Goal: Task Accomplishment & Management: Use online tool/utility

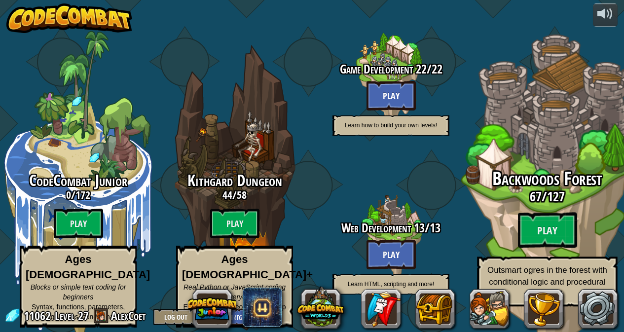
scroll to position [0, 0]
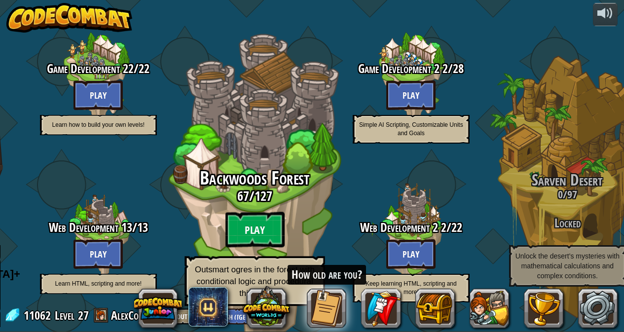
click at [245, 230] on btn "Play" at bounding box center [254, 230] width 59 height 36
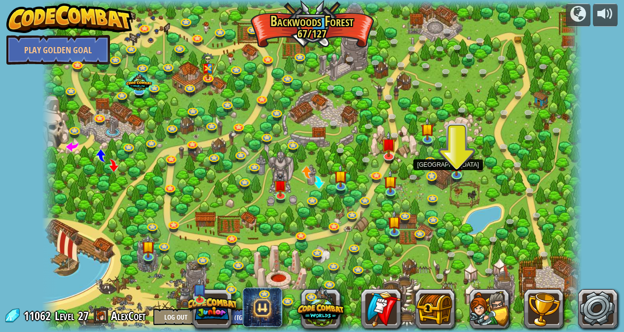
click at [427, 172] on div "Backwoods Ambush (practice) Conditionally ambush some ogre sentries in the back…" at bounding box center [312, 166] width 540 height 332
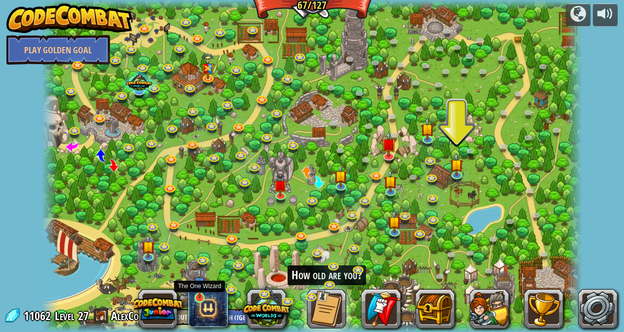
click at [199, 292] on img at bounding box center [199, 283] width 13 height 31
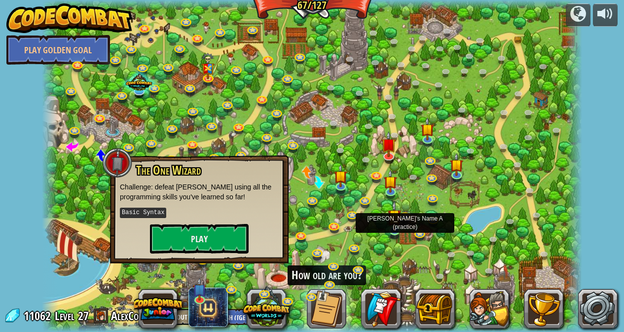
click at [391, 228] on img at bounding box center [394, 216] width 13 height 31
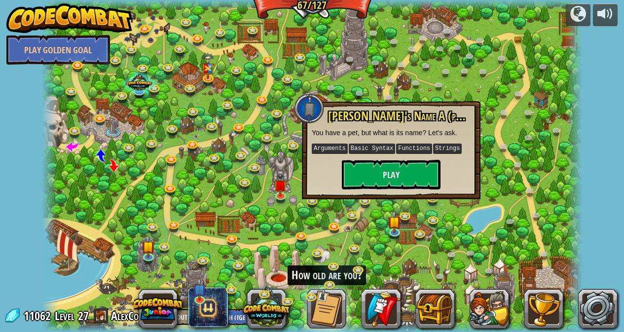
click at [453, 223] on div at bounding box center [312, 166] width 540 height 332
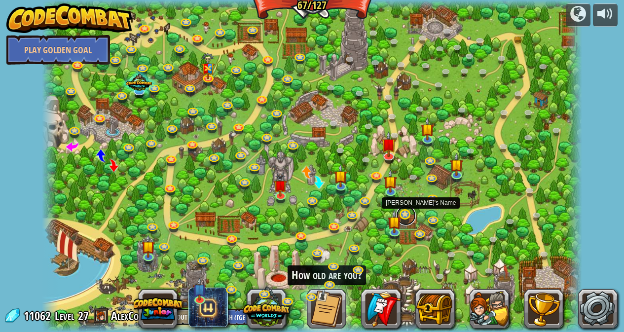
click at [402, 215] on link at bounding box center [406, 216] width 20 height 20
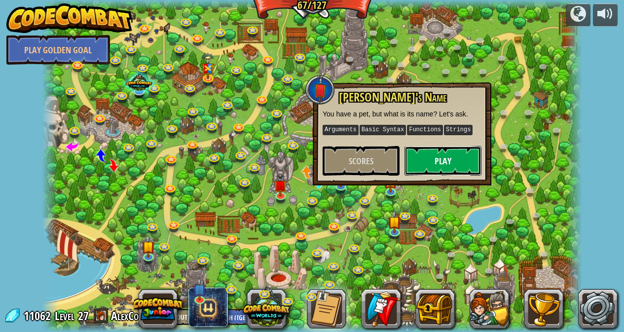
drag, startPoint x: 420, startPoint y: 157, endPoint x: 412, endPoint y: 171, distance: 16.1
click at [419, 157] on button "Play" at bounding box center [442, 161] width 77 height 30
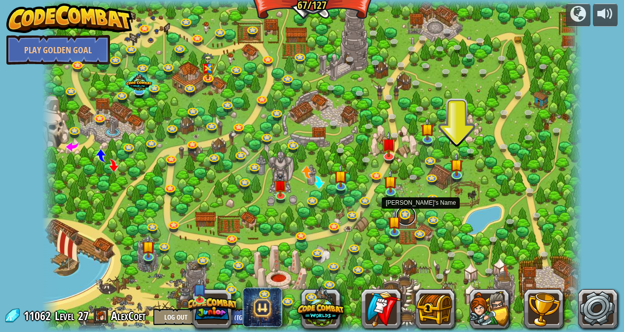
click at [405, 215] on link at bounding box center [406, 216] width 20 height 20
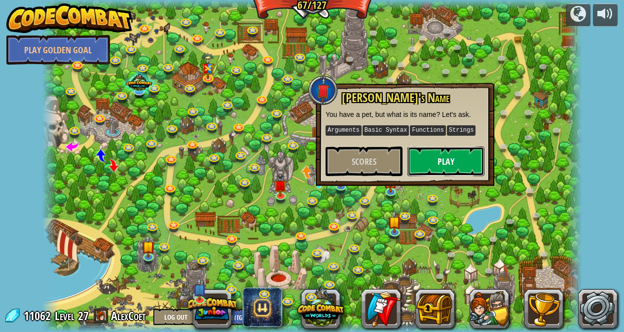
click at [430, 162] on button "Play" at bounding box center [445, 161] width 77 height 30
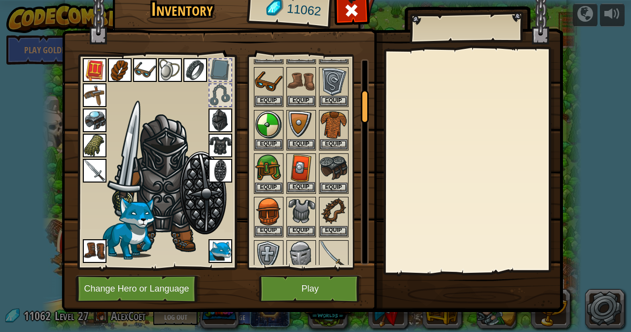
scroll to position [197, 0]
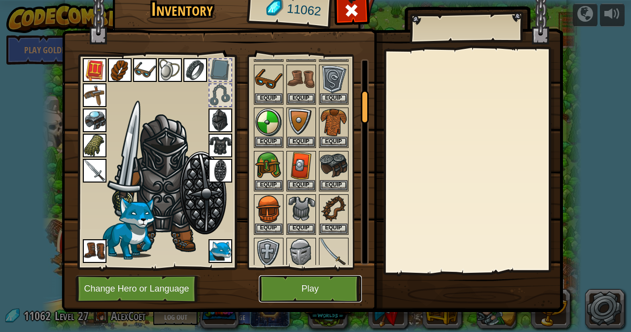
click at [281, 288] on button "Play" at bounding box center [310, 288] width 103 height 27
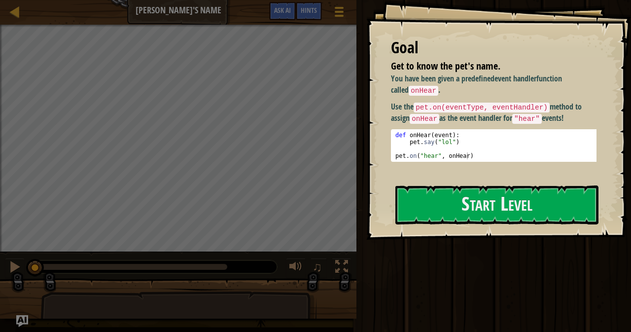
click at [469, 146] on div "def onHear ( event ) : pet . say ( "lol" ) pet . on ( "hear" , onHear )" at bounding box center [498, 152] width 208 height 41
click at [456, 175] on div "You have been given a predefined event handler function called onHear . Use the…" at bounding box center [497, 124] width 213 height 103
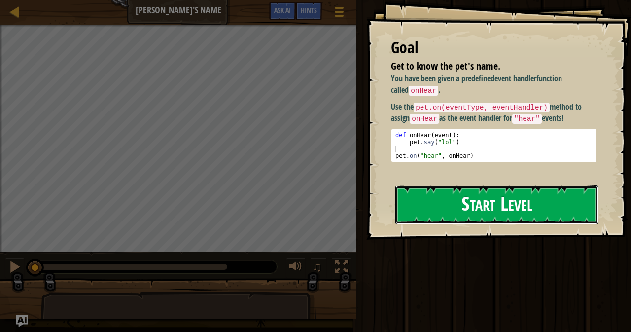
click at [468, 197] on button "Start Level" at bounding box center [497, 204] width 203 height 39
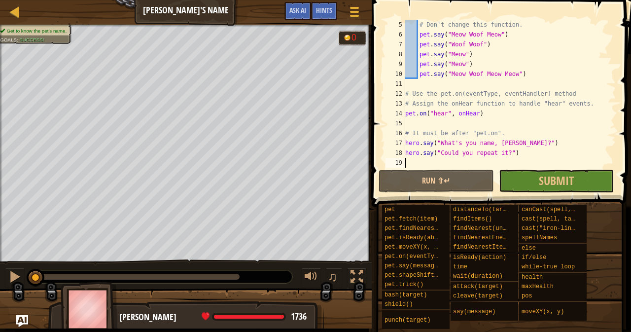
scroll to position [39, 0]
click at [556, 182] on span "Submit" at bounding box center [556, 181] width 35 height 16
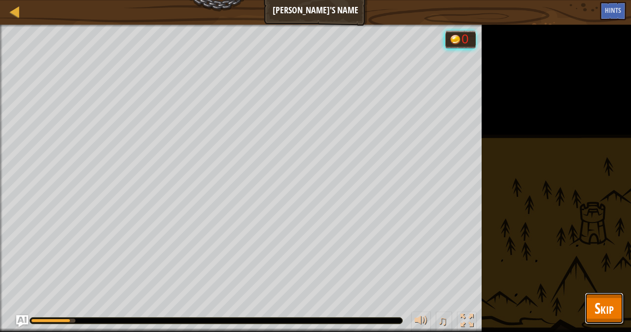
click at [590, 303] on button "Skip" at bounding box center [604, 308] width 39 height 32
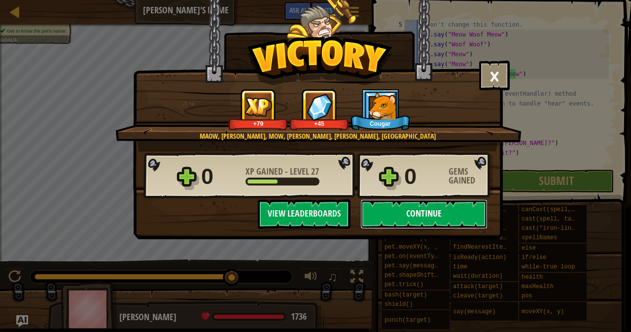
click at [398, 220] on button "Continue" at bounding box center [424, 214] width 127 height 30
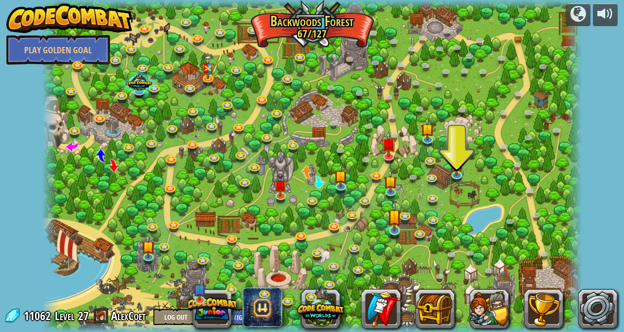
click at [395, 229] on img at bounding box center [394, 216] width 13 height 31
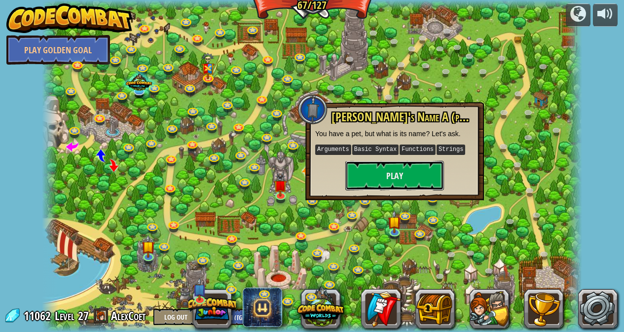
click at [406, 177] on button "Play" at bounding box center [394, 176] width 99 height 30
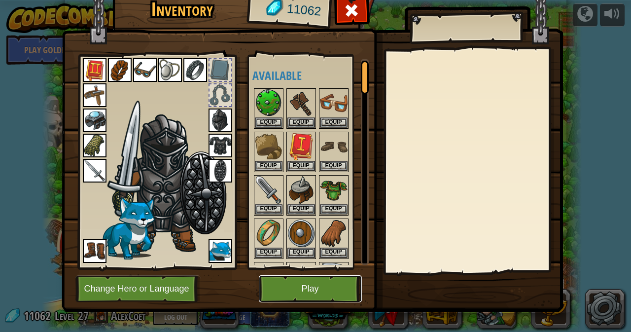
click at [283, 276] on button "Play" at bounding box center [310, 288] width 103 height 27
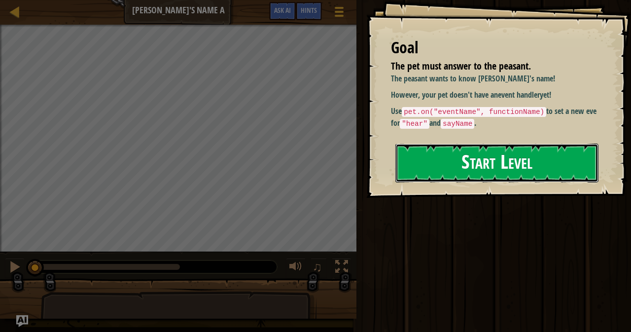
click at [502, 146] on button "Start Level" at bounding box center [497, 163] width 203 height 39
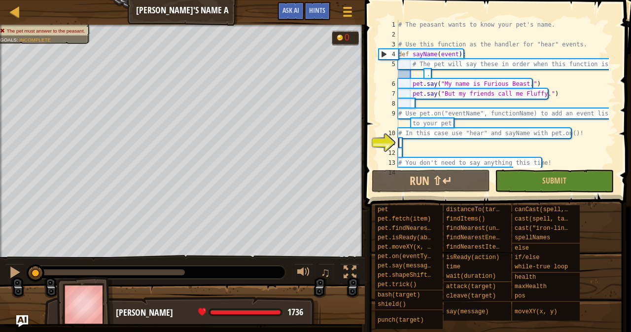
scroll to position [20, 0]
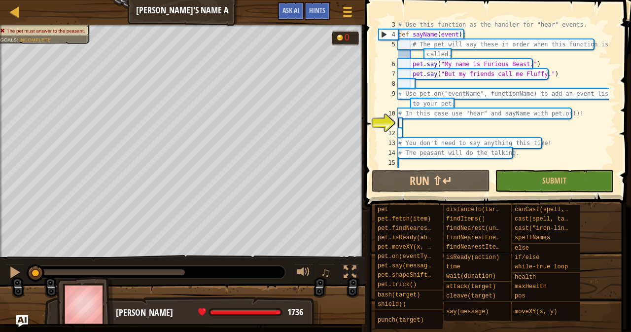
click at [427, 125] on div "# Use this function as the handler for "hear" events. def sayName ( event ) : #…" at bounding box center [503, 104] width 213 height 168
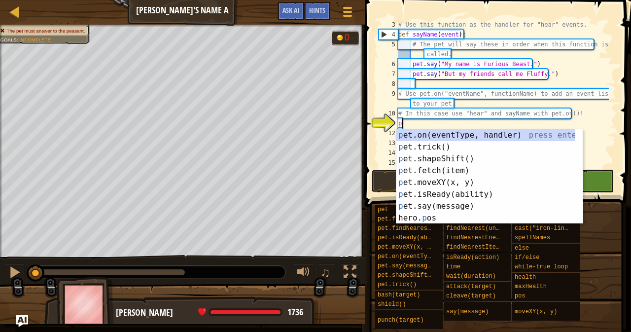
scroll to position [4, 0]
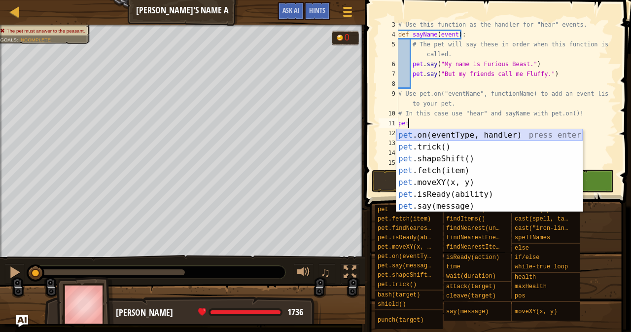
click at [472, 134] on div "pet .on(eventType, handler) press enter pet .trick() press enter pet .shapeShif…" at bounding box center [490, 182] width 186 height 107
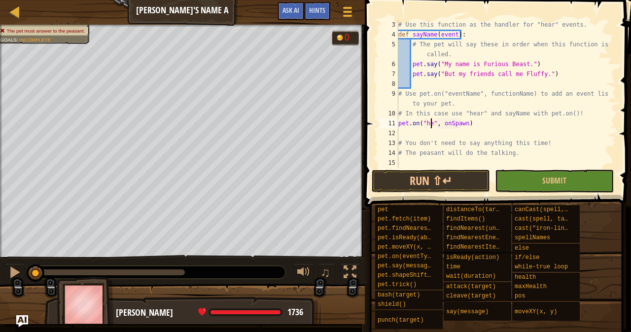
scroll to position [4, 3]
drag, startPoint x: 470, startPoint y: 122, endPoint x: 454, endPoint y: 123, distance: 15.9
click at [454, 123] on div "# Use this function as the handler for "hear" events. def sayName ( event ) : #…" at bounding box center [503, 104] width 213 height 168
type textarea "pet.on("hear", onHear)"
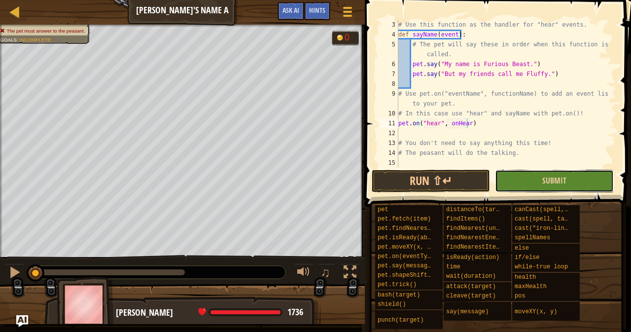
click at [516, 178] on button "Submit" at bounding box center [554, 181] width 118 height 23
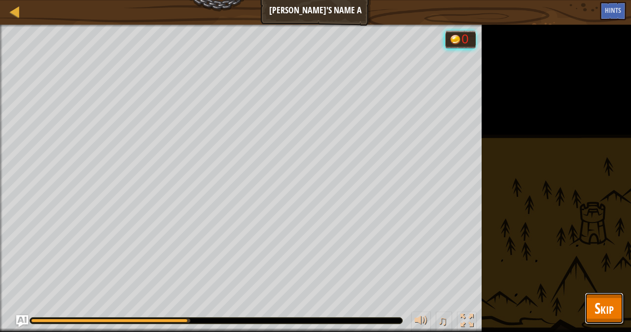
click at [612, 306] on span "Skip" at bounding box center [604, 308] width 19 height 20
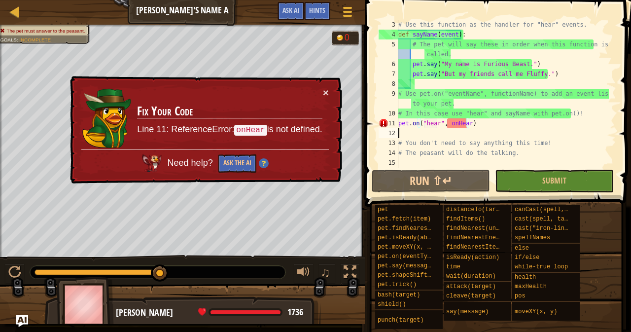
scroll to position [4, 0]
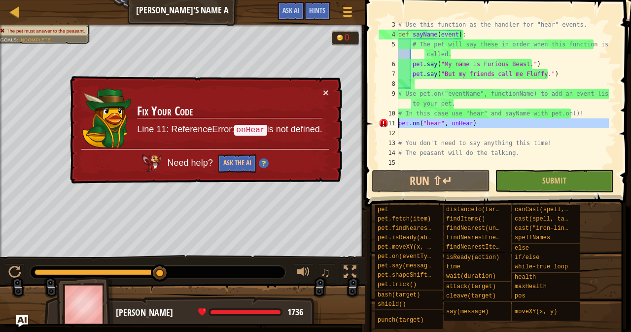
drag, startPoint x: 476, startPoint y: 135, endPoint x: 390, endPoint y: 124, distance: 86.6
click at [389, 123] on div "3 4 5 6 7 8 9 10 11 12 13 14 15 # Use this function as the handler for "hear" e…" at bounding box center [497, 94] width 240 height 148
type textarea "pet.on("hear", onHear)"
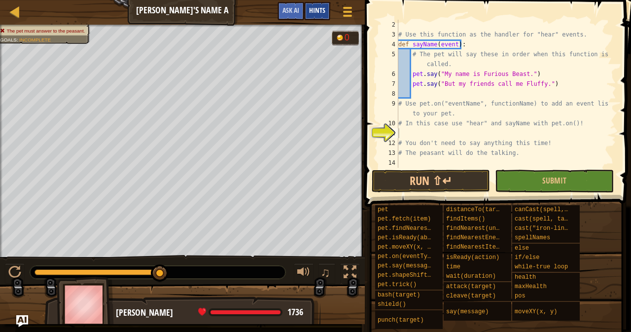
click at [313, 16] on div "Hints" at bounding box center [317, 11] width 26 height 18
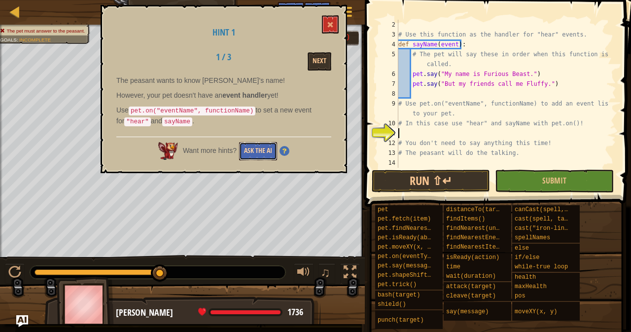
click at [269, 157] on button "Ask the AI" at bounding box center [258, 151] width 38 height 18
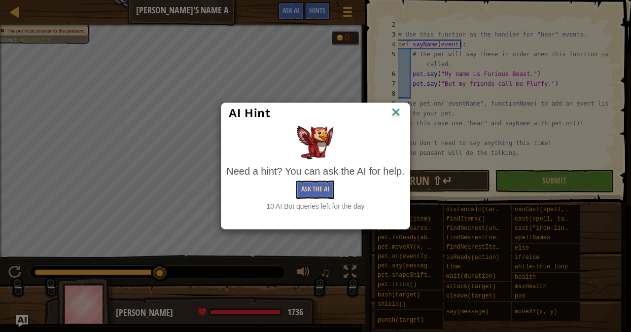
click at [396, 119] on img at bounding box center [396, 113] width 13 height 15
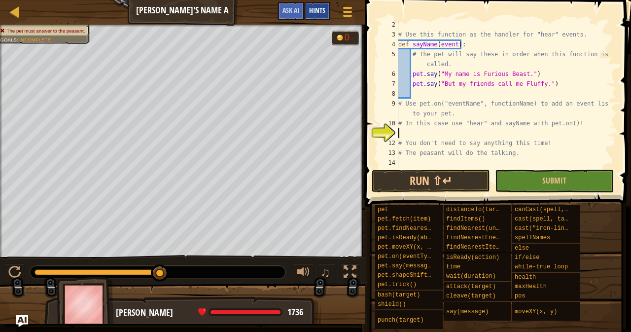
click at [311, 12] on span "Hints" at bounding box center [317, 9] width 16 height 9
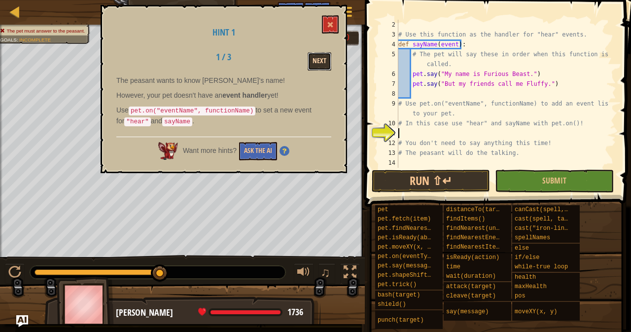
click at [324, 67] on button "Next" at bounding box center [320, 61] width 24 height 18
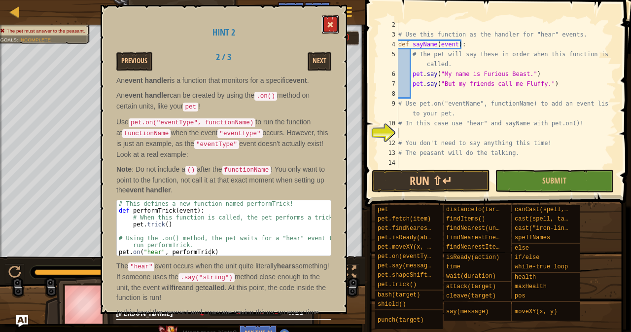
click at [326, 20] on button at bounding box center [330, 24] width 17 height 18
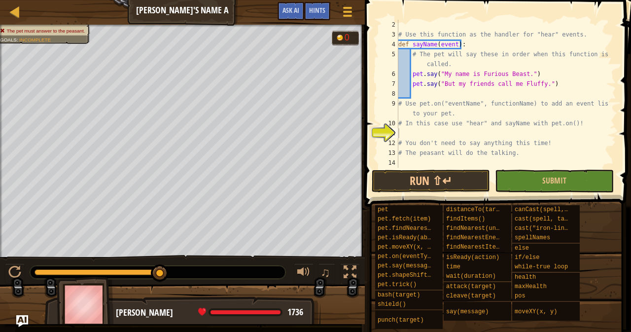
click at [413, 131] on div "# Use this function as the handler for "hear" events. def sayName ( event ) : #…" at bounding box center [503, 104] width 213 height 168
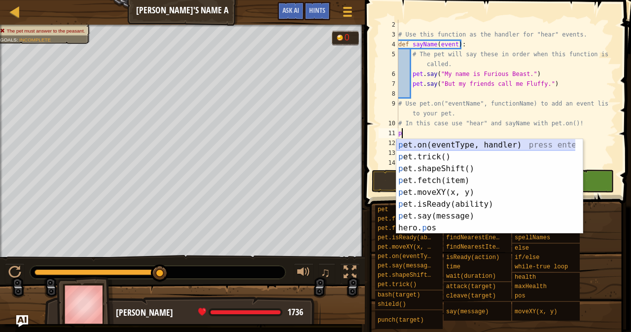
click at [433, 143] on div "p et.on(eventType, handler) press enter p et.trick() press enter p et.shapeShif…" at bounding box center [490, 198] width 186 height 118
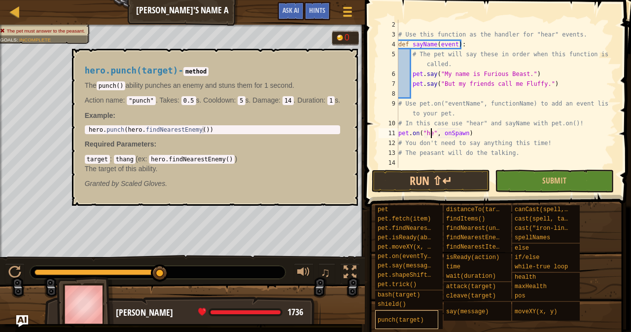
scroll to position [4, 3]
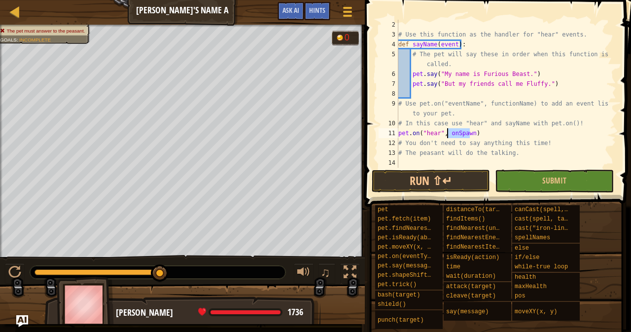
drag, startPoint x: 469, startPoint y: 132, endPoint x: 449, endPoint y: 130, distance: 20.3
click at [449, 130] on div "# Use this function as the handler for "hear" events. def sayName ( event ) : #…" at bounding box center [503, 104] width 213 height 168
drag, startPoint x: 448, startPoint y: 131, endPoint x: 471, endPoint y: 130, distance: 22.2
click at [471, 130] on div "# Use this function as the handler for "hear" events. def sayName ( event ) : #…" at bounding box center [503, 104] width 213 height 168
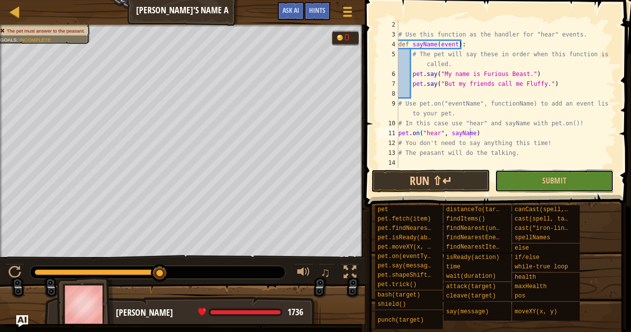
drag, startPoint x: 552, startPoint y: 180, endPoint x: 558, endPoint y: 179, distance: 5.6
click at [555, 180] on span "Submit" at bounding box center [555, 180] width 24 height 11
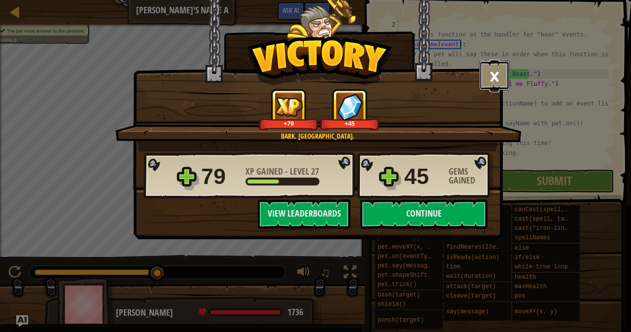
click at [506, 78] on button "×" at bounding box center [494, 76] width 31 height 30
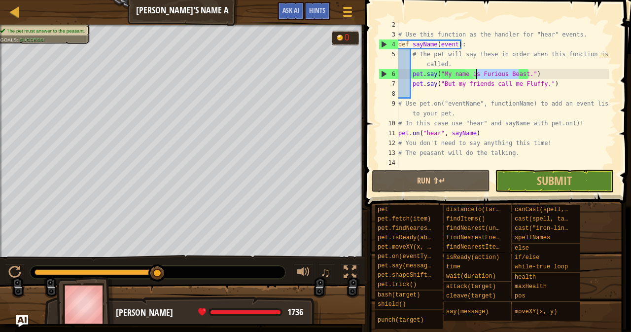
drag, startPoint x: 517, startPoint y: 73, endPoint x: 476, endPoint y: 73, distance: 40.9
click at [476, 73] on div "# Use this function as the handler for "hear" events. def sayName ( event ) : #…" at bounding box center [503, 104] width 213 height 168
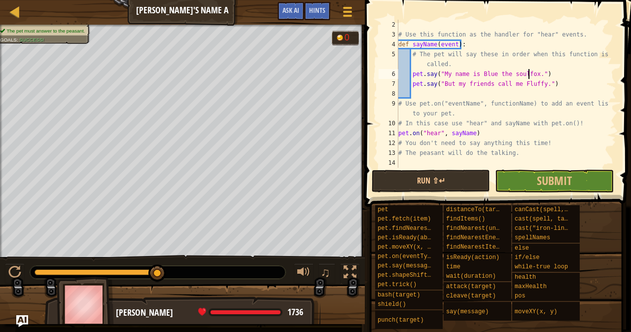
scroll to position [4, 11]
drag, startPoint x: 534, startPoint y: 83, endPoint x: 516, endPoint y: 88, distance: 18.8
click at [516, 88] on div "# Use this function as the handler for "hear" events. def sayName ( event ) : #…" at bounding box center [503, 104] width 213 height 168
type textarea "pet.say("But my friends call me [PERSON_NAME].")"
click at [552, 175] on span "Submit" at bounding box center [554, 181] width 35 height 16
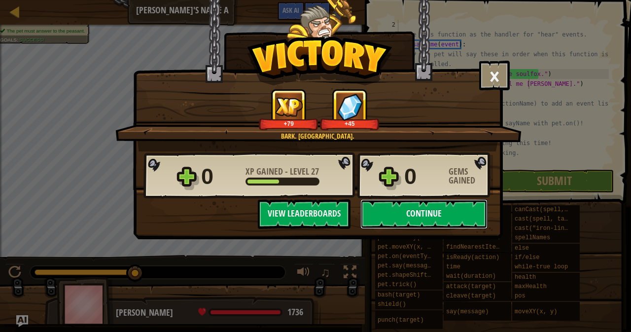
click at [443, 207] on button "Continue" at bounding box center [424, 214] width 127 height 30
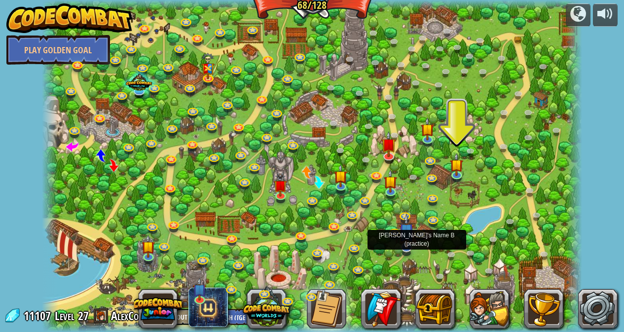
click at [411, 245] on img at bounding box center [406, 231] width 15 height 35
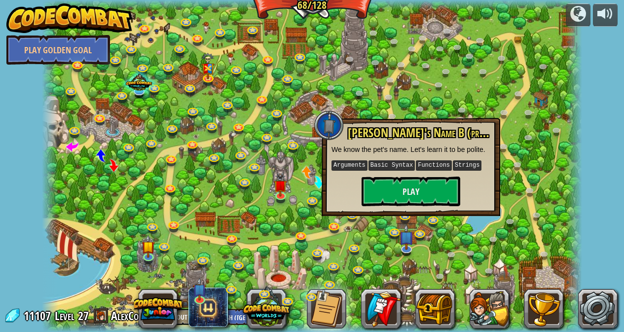
click at [399, 169] on kbd "Basic Syntax" at bounding box center [391, 165] width 46 height 10
click at [403, 177] on button "Play" at bounding box center [411, 192] width 99 height 30
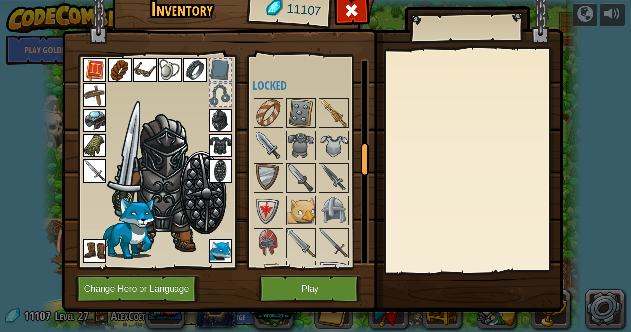
scroll to position [641, 0]
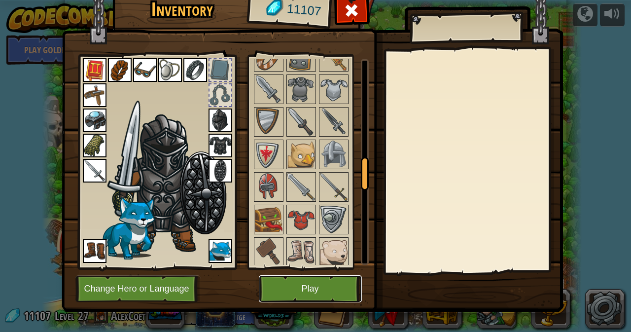
click at [325, 293] on button "Play" at bounding box center [310, 288] width 103 height 27
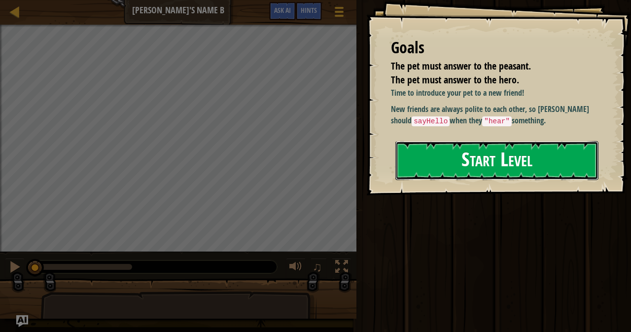
click at [455, 168] on button "Start Level" at bounding box center [497, 160] width 203 height 39
click at [436, 160] on button "Start Level" at bounding box center [497, 160] width 203 height 39
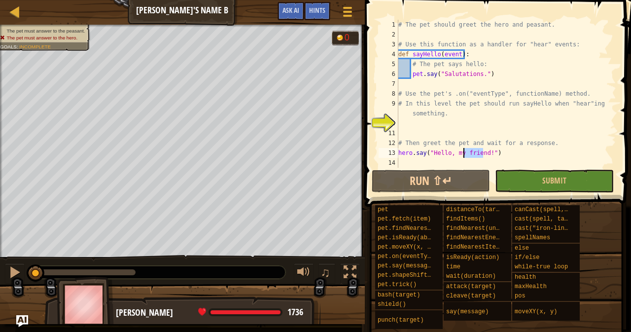
drag, startPoint x: 483, startPoint y: 151, endPoint x: 464, endPoint y: 151, distance: 19.7
click at [464, 151] on div "# The pet should greet the hero and peasant. # Use this function as a handler f…" at bounding box center [507, 104] width 220 height 168
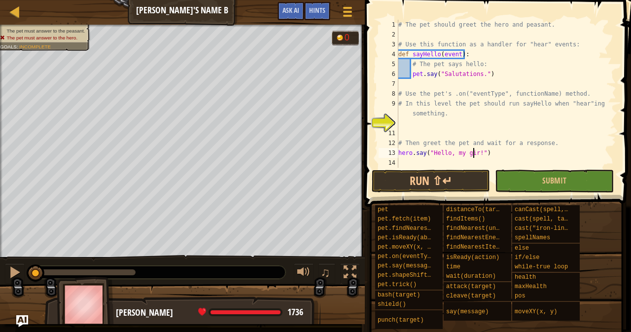
scroll to position [4, 6]
click at [463, 151] on div "# The pet should greet the hero and peasant. # Use this function as a handler f…" at bounding box center [507, 104] width 220 height 168
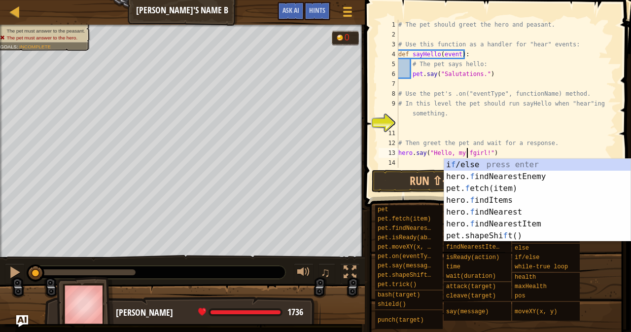
scroll to position [4, 6]
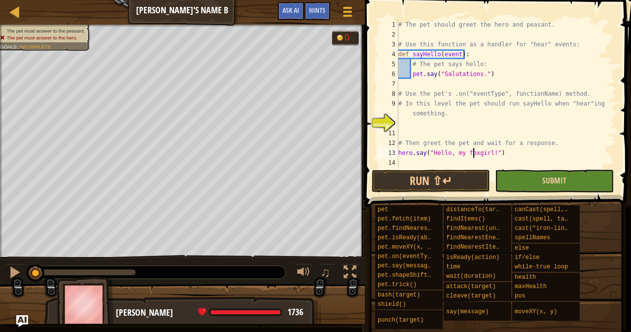
type textarea "hero.say("Hello, my foxgirl!")"
click at [537, 189] on button "Submit" at bounding box center [554, 181] width 118 height 23
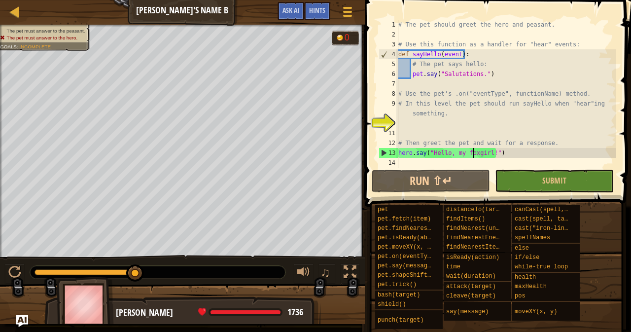
click at [392, 125] on div "10" at bounding box center [389, 123] width 20 height 10
click at [399, 126] on div "# The pet should greet the hero and peasant. # Use this function as a handler f…" at bounding box center [507, 104] width 220 height 168
type textarea "h"
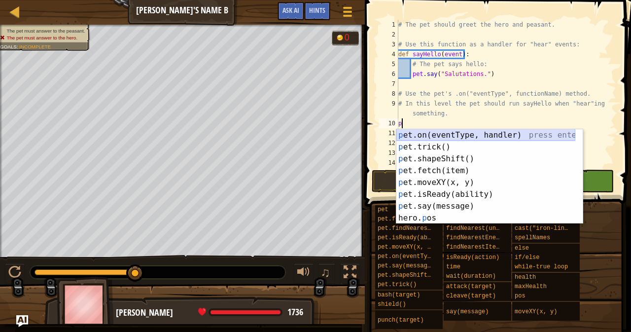
click at [412, 133] on div "p et.on(eventType, handler) press enter p et.trick() press enter p et.shapeShif…" at bounding box center [486, 188] width 179 height 118
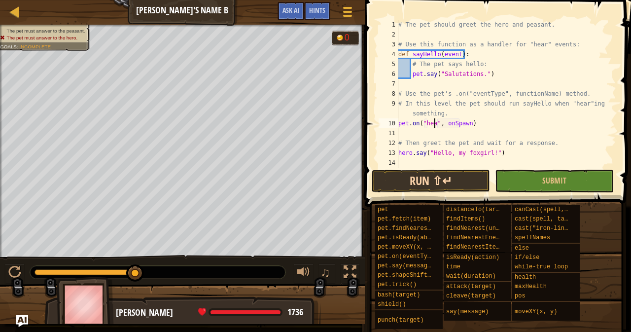
scroll to position [4, 3]
drag, startPoint x: 470, startPoint y: 122, endPoint x: 447, endPoint y: 124, distance: 22.7
click at [447, 124] on div "# The pet should greet the hero and peasant. # Use this function as a handler f…" at bounding box center [507, 104] width 220 height 168
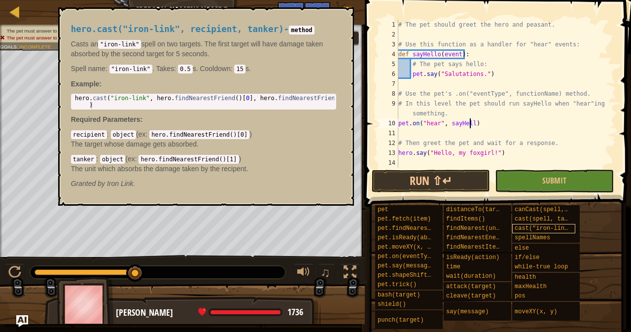
scroll to position [4, 6]
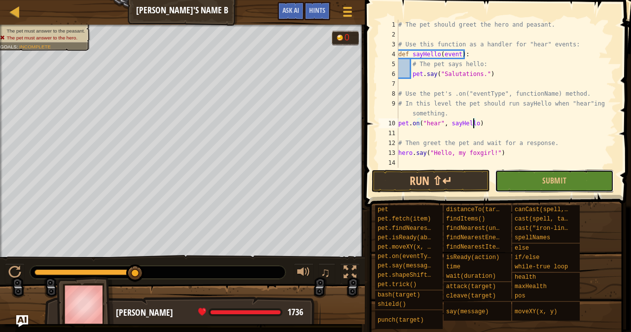
click at [518, 175] on button "Submit" at bounding box center [554, 181] width 118 height 23
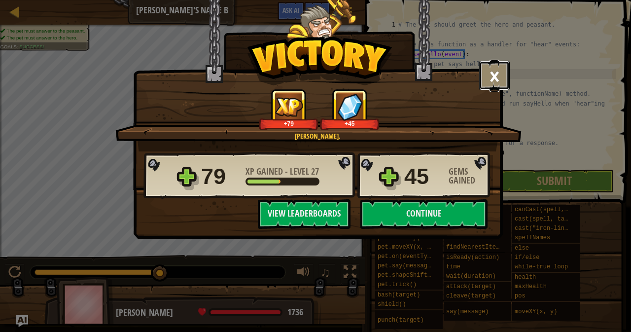
click at [505, 70] on button "×" at bounding box center [494, 76] width 31 height 30
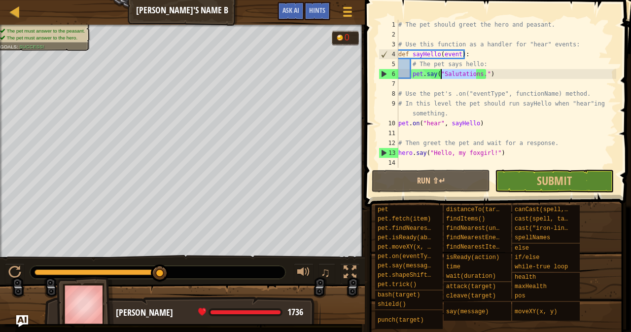
drag, startPoint x: 476, startPoint y: 73, endPoint x: 440, endPoint y: 75, distance: 36.1
click at [440, 75] on div "# The pet should greet the hero and peasant. # Use this function as a handler f…" at bounding box center [507, 104] width 220 height 168
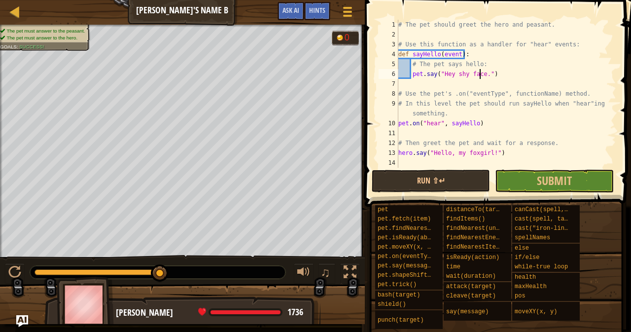
scroll to position [4, 7]
click at [481, 74] on div "# The pet should greet the hero and peasant. # Use this function as a handler f…" at bounding box center [507, 104] width 220 height 168
click at [477, 67] on div "# The pet should greet the hero and peasant. # Use this function as a handler f…" at bounding box center [507, 104] width 220 height 168
click at [467, 73] on div "# The pet should greet the hero and peasant. # Use this function as a handler f…" at bounding box center [507, 104] width 220 height 168
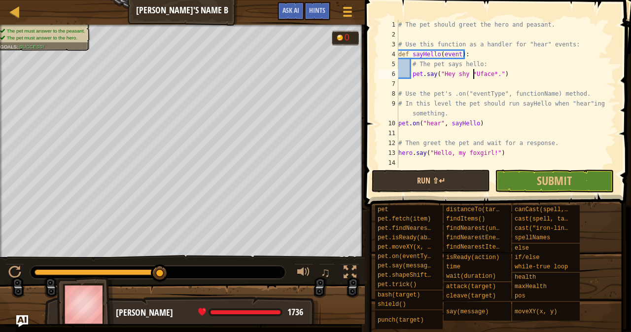
scroll to position [4, 6]
click at [507, 173] on button "Submit" at bounding box center [554, 181] width 118 height 23
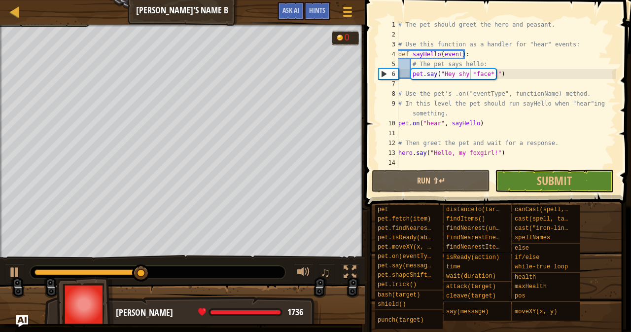
click at [605, 301] on div "pet pet.fetch(item) pet.findNearestByType(type) pet.isReady(ability) pet.moveXY…" at bounding box center [500, 267] width 250 height 125
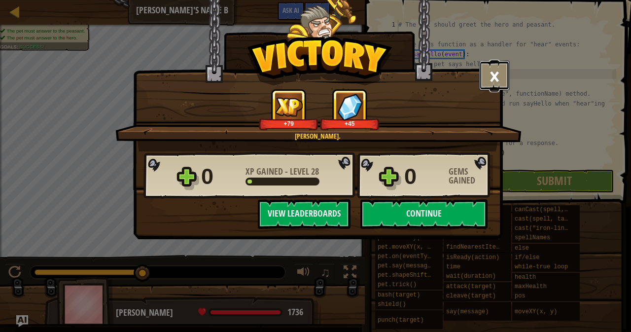
drag, startPoint x: 500, startPoint y: 70, endPoint x: 496, endPoint y: 72, distance: 5.1
click at [500, 70] on button "×" at bounding box center [494, 76] width 31 height 30
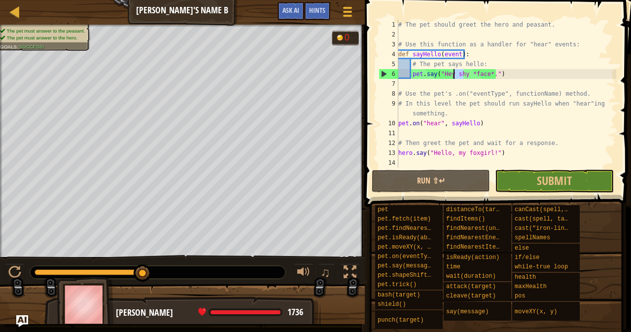
drag, startPoint x: 463, startPoint y: 73, endPoint x: 452, endPoint y: 78, distance: 12.1
click at [452, 78] on div "# The pet should greet the hero and peasant. # Use this function as a handler f…" at bounding box center [507, 104] width 220 height 168
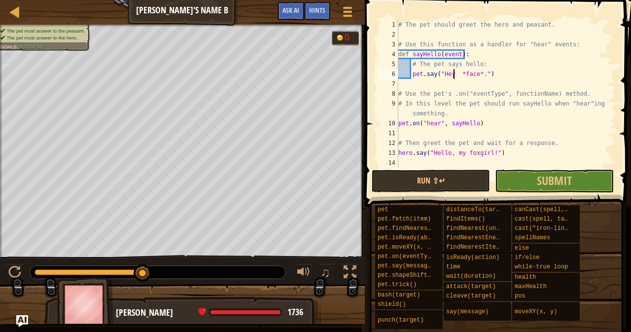
click at [461, 74] on div "# The pet should greet the hero and peasant. # Use this function as a handler f…" at bounding box center [507, 104] width 220 height 168
click at [457, 71] on div "# The pet should greet the hero and peasant. # Use this function as a handler f…" at bounding box center [507, 104] width 220 height 168
type textarea "pet.say("Hey *shy face*.")"
click at [529, 179] on button "Submit" at bounding box center [554, 181] width 118 height 23
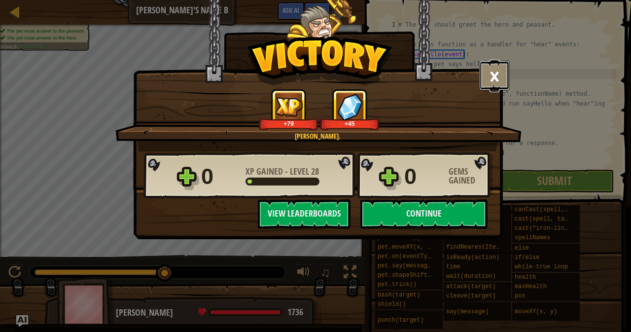
click at [490, 66] on button "×" at bounding box center [494, 76] width 31 height 30
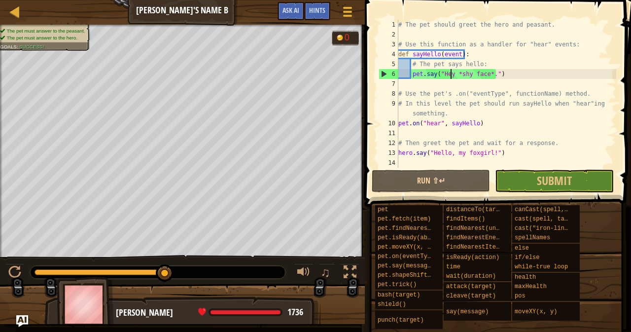
click at [449, 71] on div "# The pet should greet the hero and peasant. # Use this function as a handler f…" at bounding box center [507, 104] width 220 height 168
click at [519, 174] on button "Submit" at bounding box center [554, 181] width 118 height 23
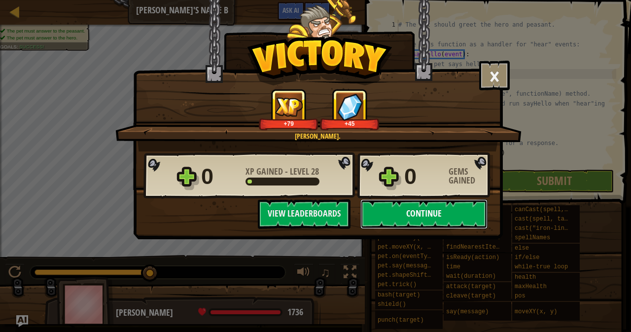
click at [385, 204] on button "Continue" at bounding box center [424, 214] width 127 height 30
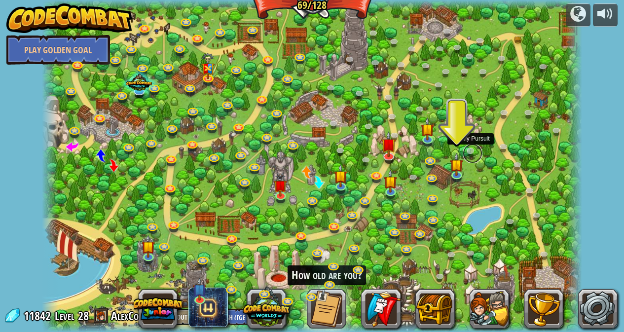
click at [472, 152] on link at bounding box center [473, 154] width 20 height 20
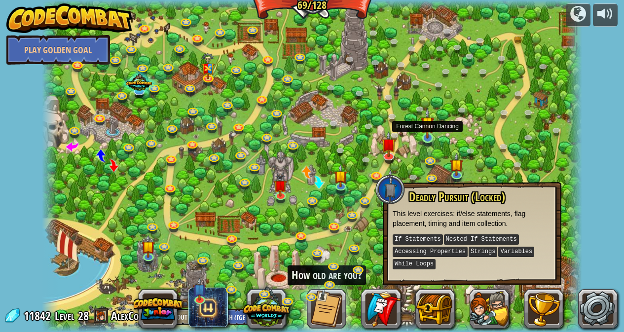
click at [431, 131] on img at bounding box center [427, 123] width 13 height 31
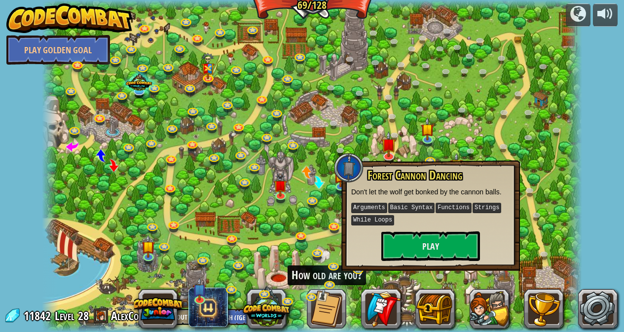
click at [197, 233] on div at bounding box center [312, 166] width 540 height 332
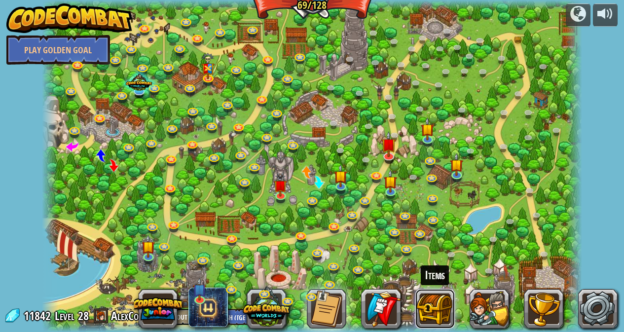
click at [434, 307] on button at bounding box center [434, 308] width 39 height 39
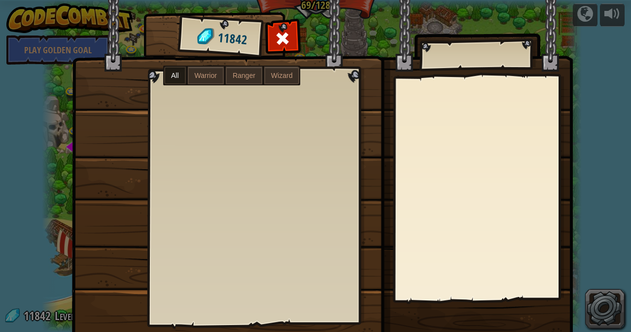
click at [287, 51] on div at bounding box center [282, 41] width 31 height 31
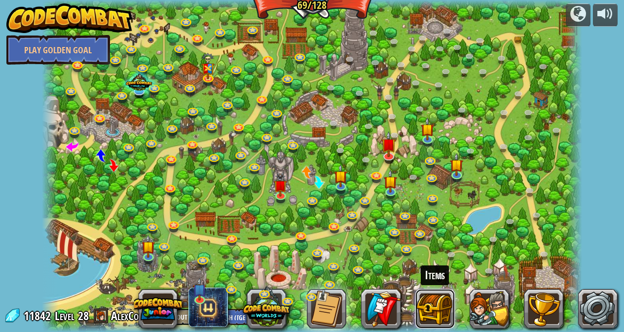
click at [422, 295] on button at bounding box center [434, 308] width 39 height 39
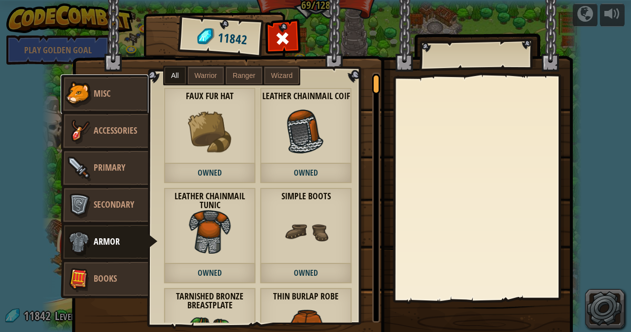
click at [95, 107] on link "Misc" at bounding box center [105, 93] width 88 height 39
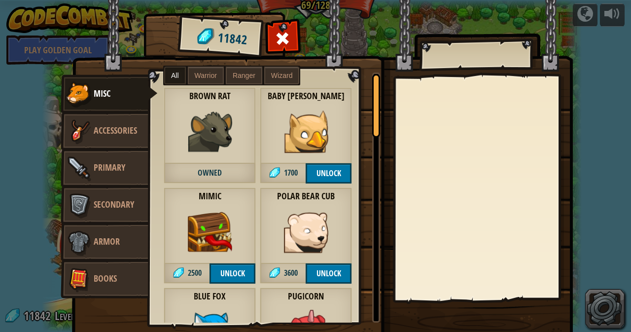
click at [275, 71] on label "Wizard" at bounding box center [282, 76] width 36 height 18
click at [226, 81] on label "Ranger" at bounding box center [244, 76] width 37 height 18
click at [200, 80] on label "Warrior" at bounding box center [206, 76] width 36 height 18
click at [178, 82] on label "All" at bounding box center [175, 76] width 22 height 18
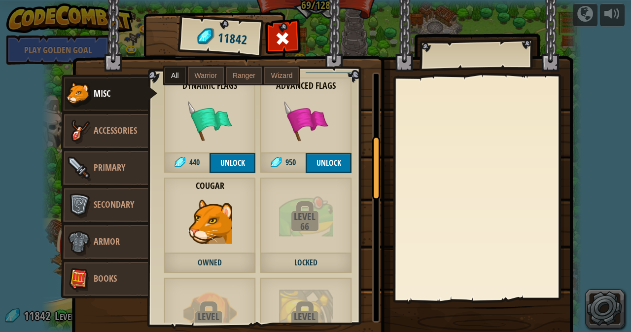
scroll to position [345, 0]
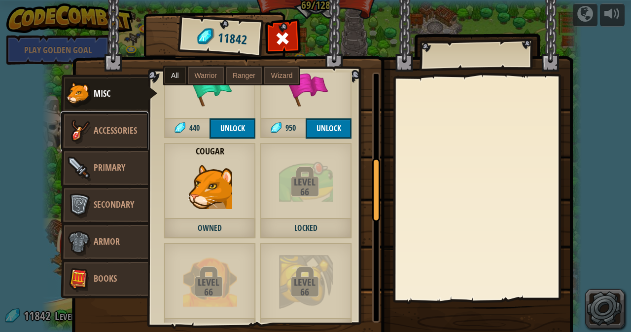
click at [101, 126] on span "Accessories" at bounding box center [115, 130] width 43 height 12
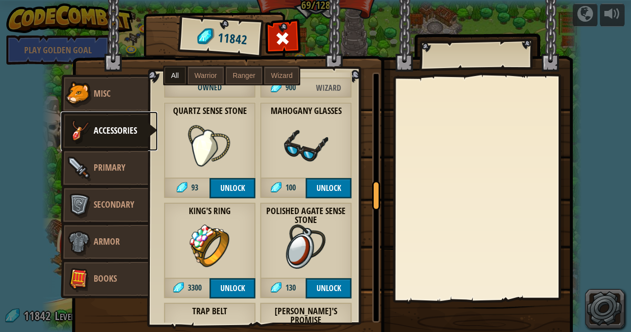
scroll to position [1134, 0]
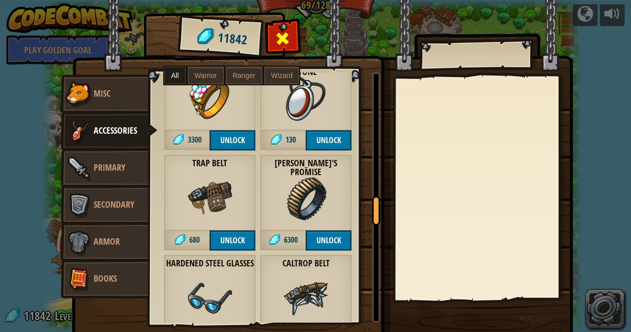
click at [285, 34] on span at bounding box center [283, 39] width 16 height 16
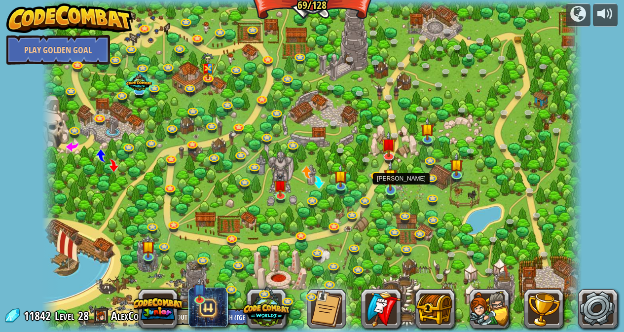
click at [392, 186] on img at bounding box center [390, 175] width 13 height 31
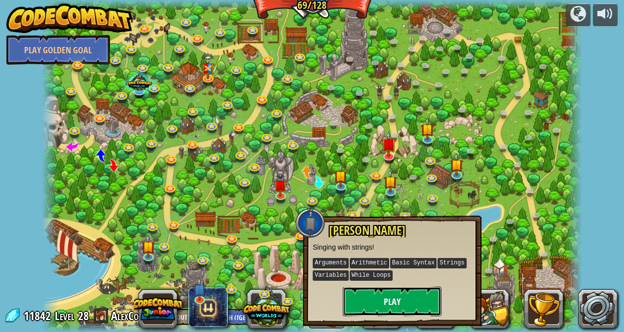
drag, startPoint x: 372, startPoint y: 292, endPoint x: 372, endPoint y: 286, distance: 6.9
click at [372, 287] on button "Play" at bounding box center [392, 302] width 99 height 30
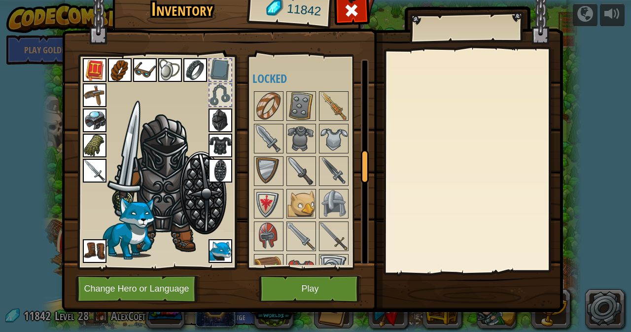
scroll to position [691, 0]
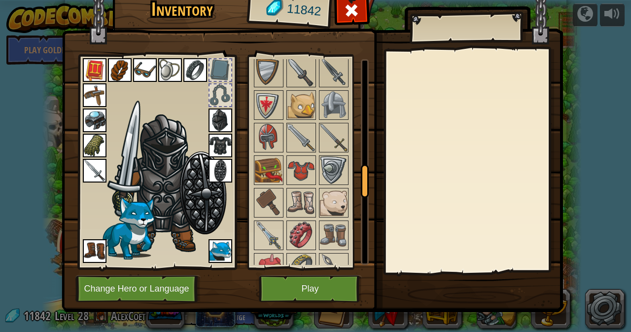
click at [86, 170] on img at bounding box center [95, 171] width 24 height 24
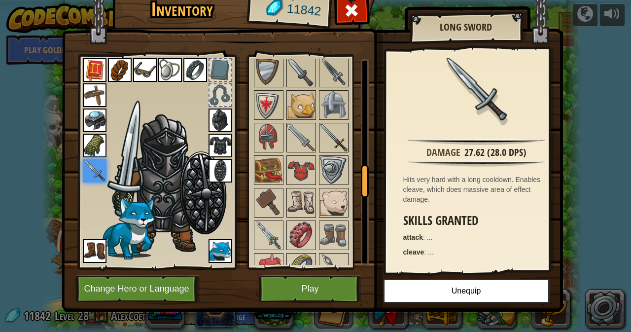
click at [334, 133] on img at bounding box center [334, 138] width 28 height 28
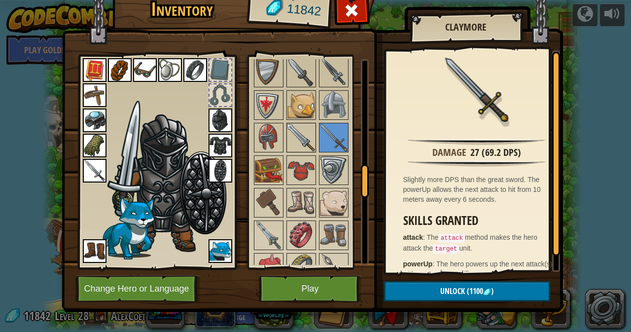
click at [291, 139] on img at bounding box center [302, 138] width 28 height 28
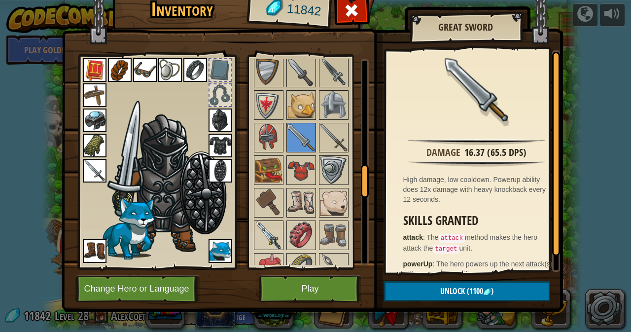
click at [260, 229] on img at bounding box center [269, 235] width 28 height 28
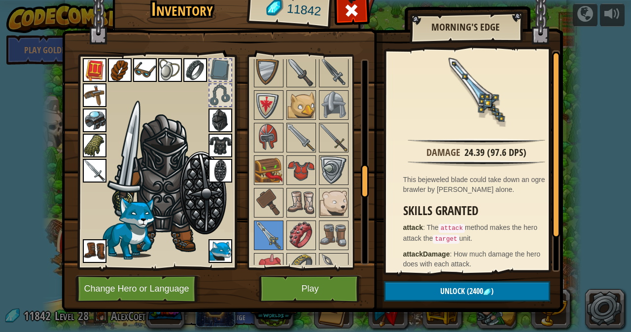
click at [87, 166] on img at bounding box center [95, 171] width 24 height 24
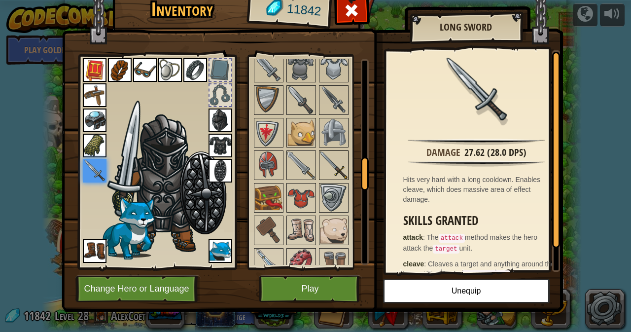
scroll to position [641, 0]
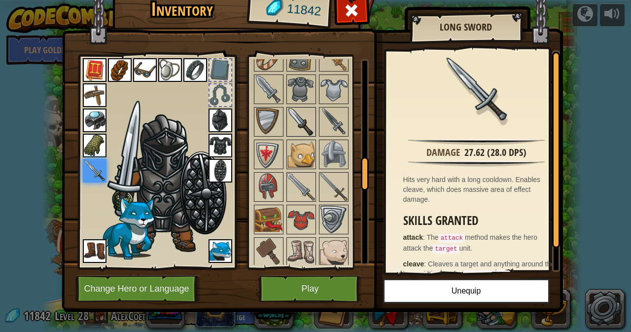
click at [291, 126] on img at bounding box center [302, 122] width 28 height 28
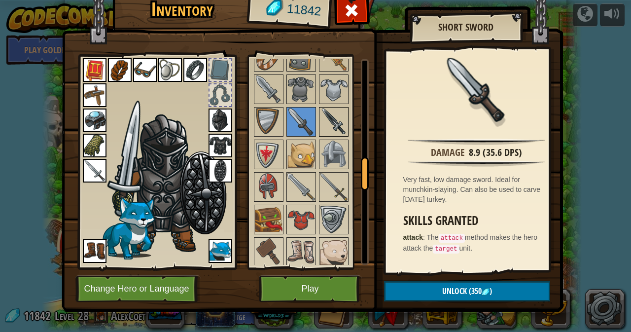
click at [323, 120] on img at bounding box center [334, 122] width 28 height 28
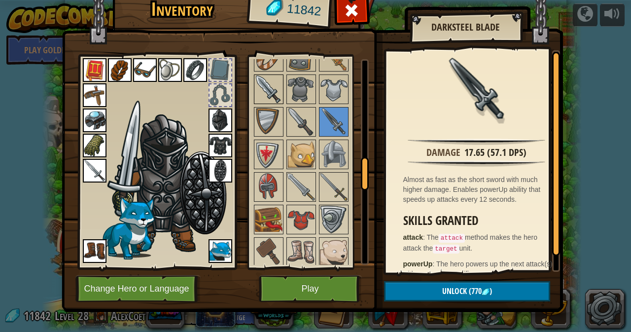
click at [271, 94] on img at bounding box center [269, 89] width 28 height 28
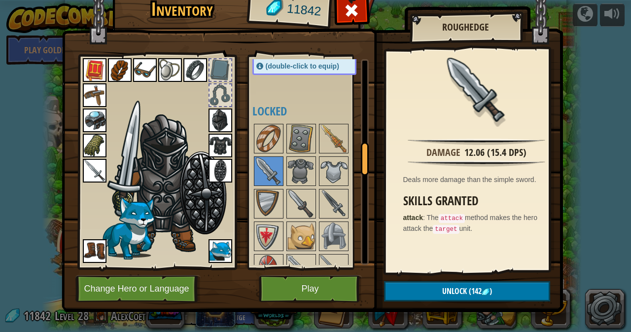
scroll to position [543, 0]
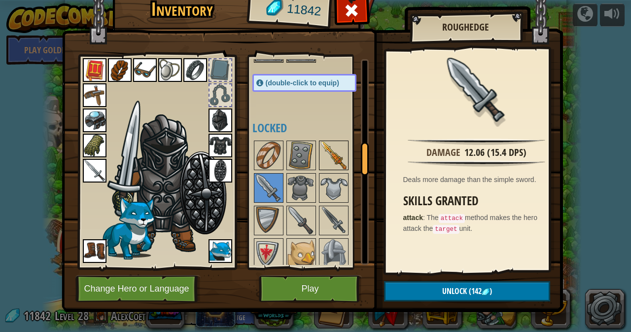
click at [335, 161] on img at bounding box center [334, 156] width 28 height 28
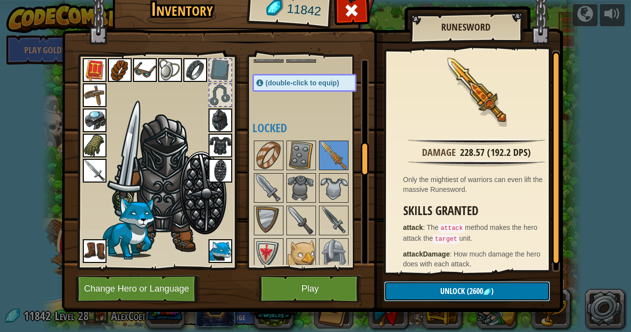
click at [407, 284] on button "Unlock (2600 )" at bounding box center [467, 291] width 166 height 20
click at [403, 285] on button "Confirm" at bounding box center [467, 291] width 166 height 20
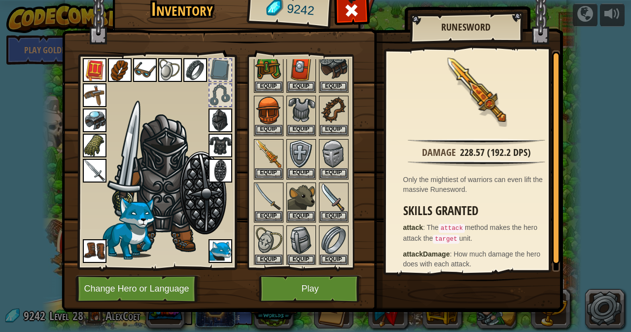
scroll to position [345, 0]
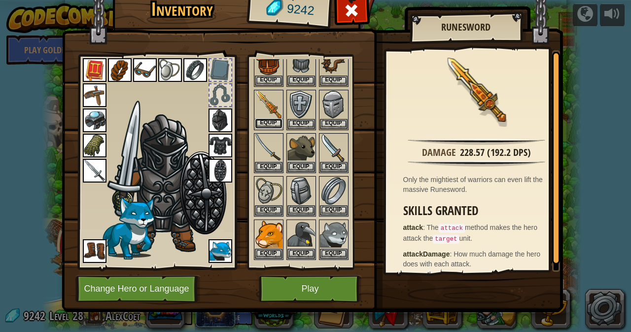
click at [260, 120] on button "Equip" at bounding box center [269, 123] width 28 height 10
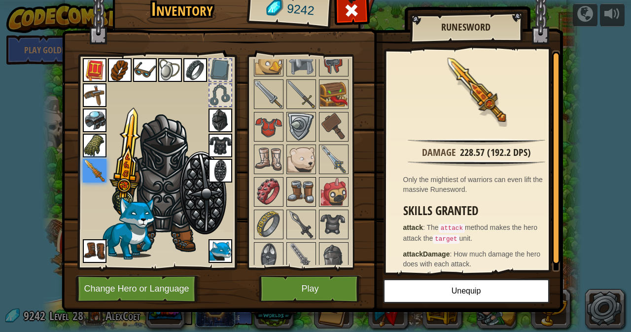
scroll to position [740, 0]
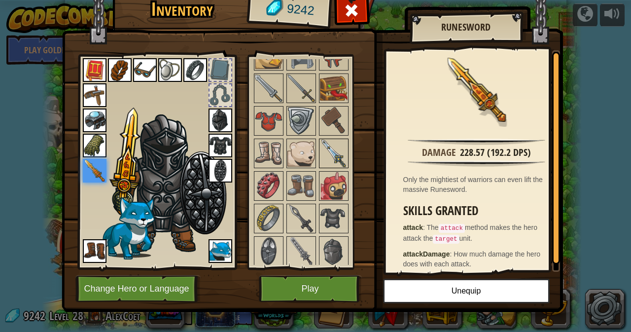
click at [330, 155] on img at bounding box center [334, 154] width 28 height 28
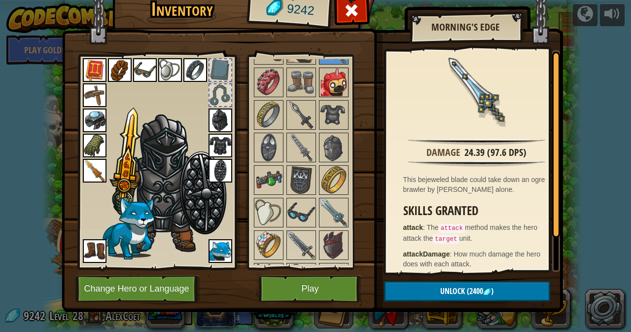
scroll to position [888, 0]
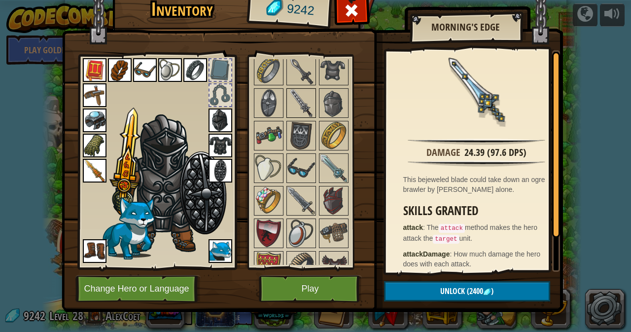
click at [291, 102] on img at bounding box center [302, 103] width 28 height 28
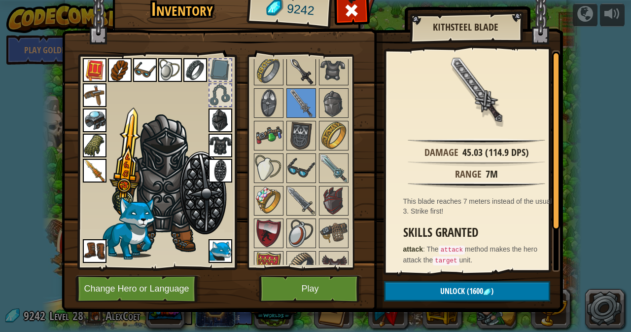
click at [291, 74] on img at bounding box center [302, 71] width 28 height 28
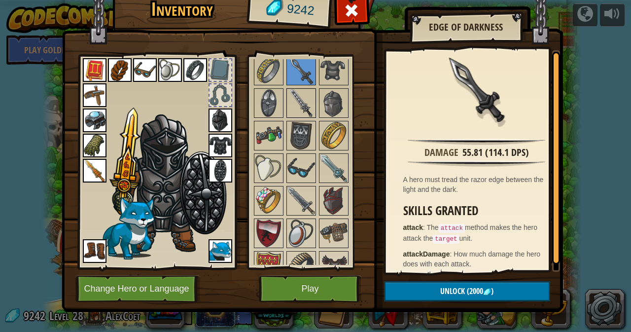
click at [297, 93] on img at bounding box center [302, 103] width 28 height 28
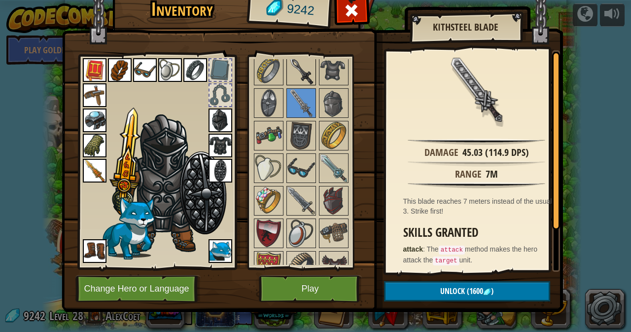
click at [299, 74] on img at bounding box center [302, 71] width 28 height 28
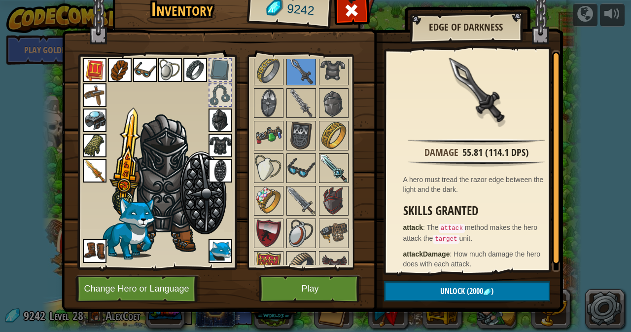
click at [325, 167] on img at bounding box center [334, 168] width 28 height 28
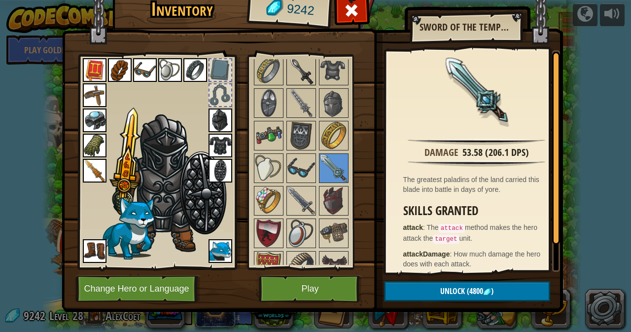
click at [299, 74] on img at bounding box center [302, 71] width 28 height 28
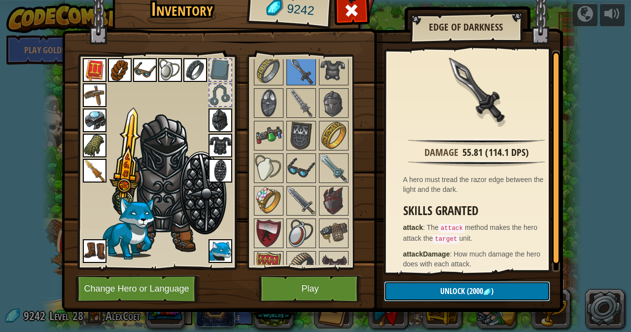
click at [424, 285] on button "Unlock (2000 )" at bounding box center [467, 291] width 166 height 20
drag, startPoint x: 436, startPoint y: 287, endPoint x: 431, endPoint y: 273, distance: 15.1
click at [436, 286] on button "Confirm" at bounding box center [467, 291] width 166 height 20
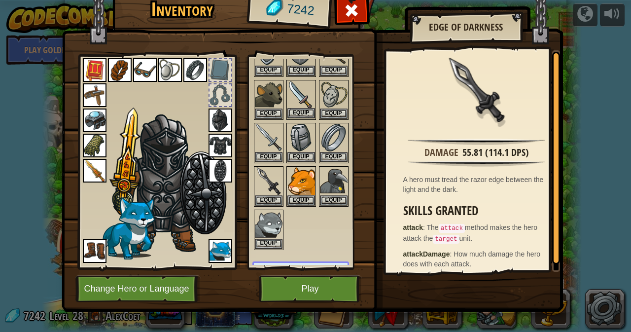
scroll to position [444, 0]
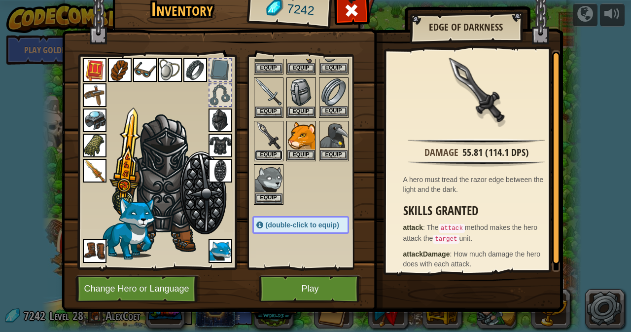
click at [260, 152] on button "Equip" at bounding box center [269, 155] width 28 height 10
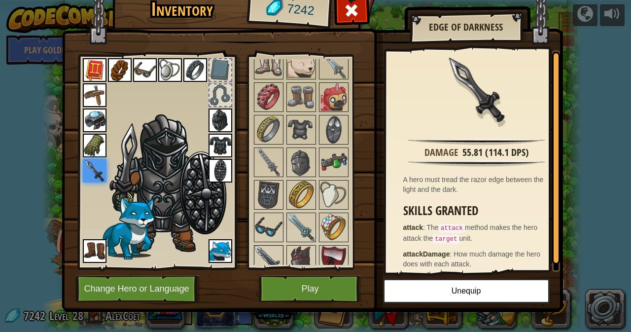
scroll to position [987, 0]
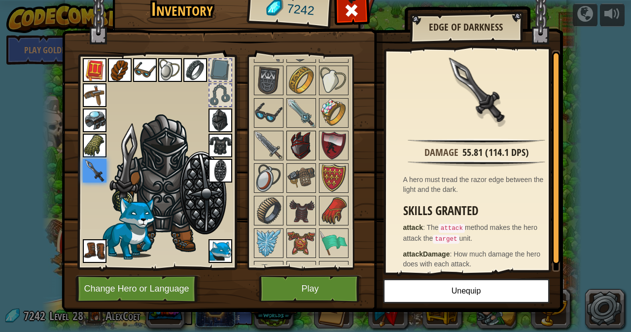
click at [304, 152] on img at bounding box center [302, 146] width 28 height 28
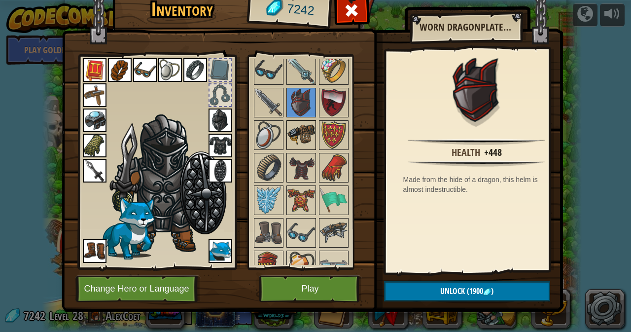
scroll to position [1085, 0]
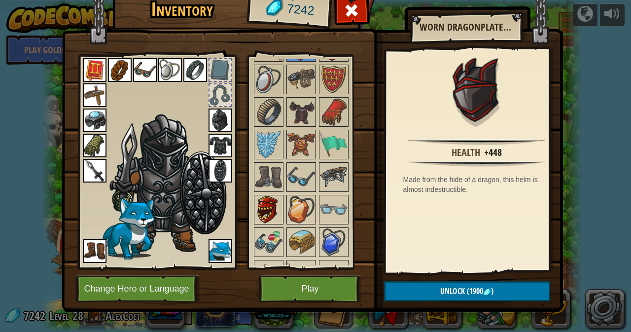
click at [261, 201] on img at bounding box center [269, 210] width 28 height 28
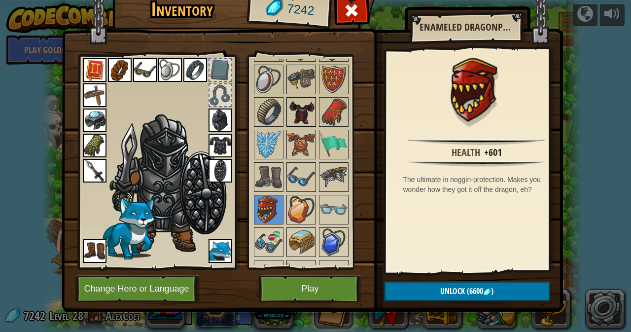
click at [297, 113] on img at bounding box center [302, 112] width 28 height 28
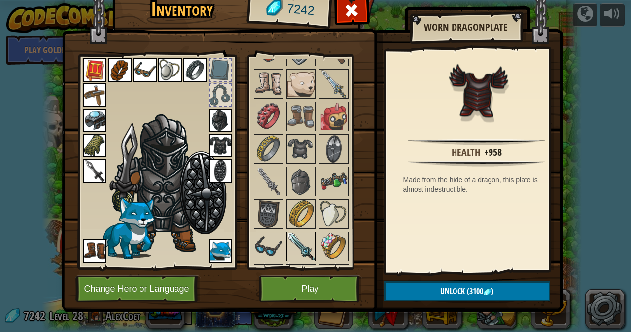
scroll to position [937, 0]
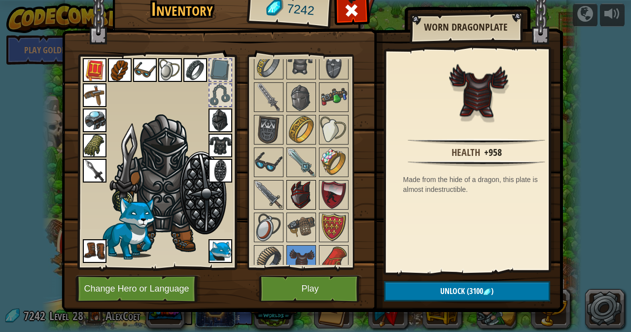
click at [295, 196] on img at bounding box center [302, 195] width 28 height 28
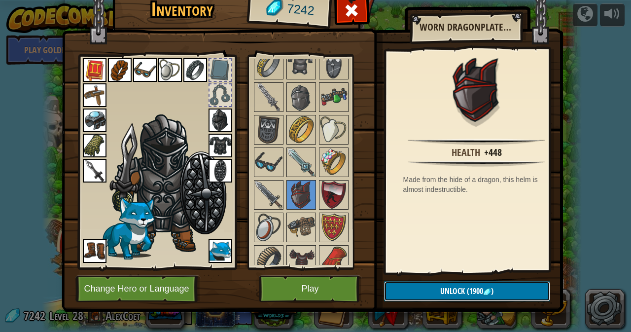
click at [423, 288] on button "Unlock (1900 )" at bounding box center [467, 291] width 166 height 20
click at [408, 287] on button "Confirm" at bounding box center [467, 291] width 166 height 20
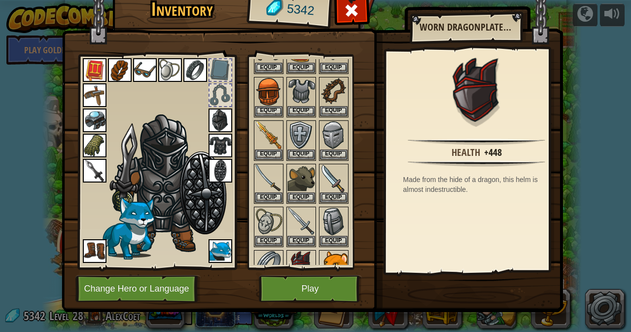
scroll to position [395, 0]
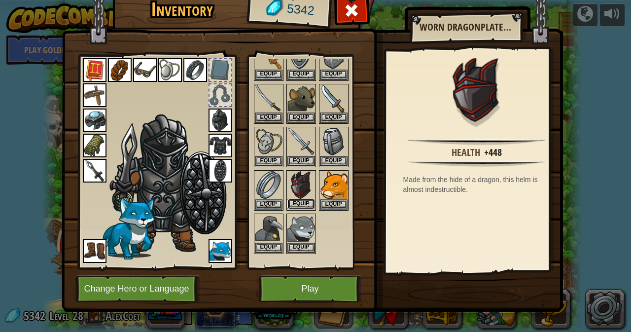
click at [293, 202] on button "Equip" at bounding box center [302, 204] width 28 height 10
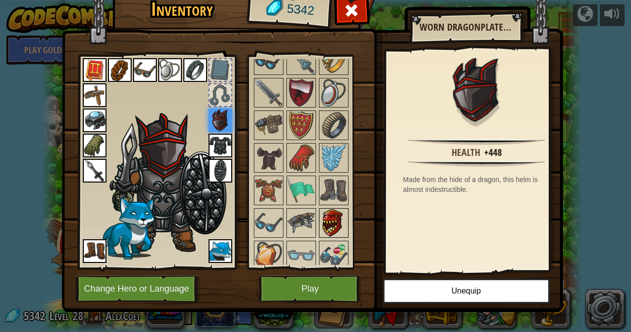
scroll to position [1029, 0]
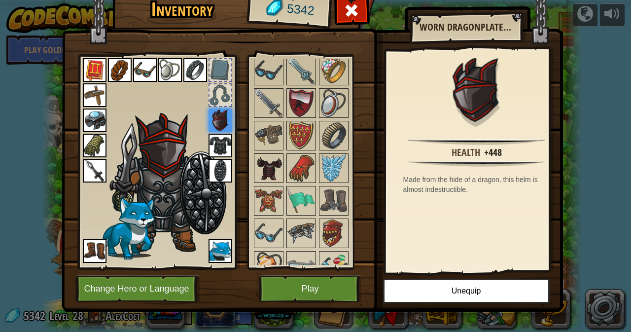
click at [263, 177] on img at bounding box center [269, 168] width 28 height 28
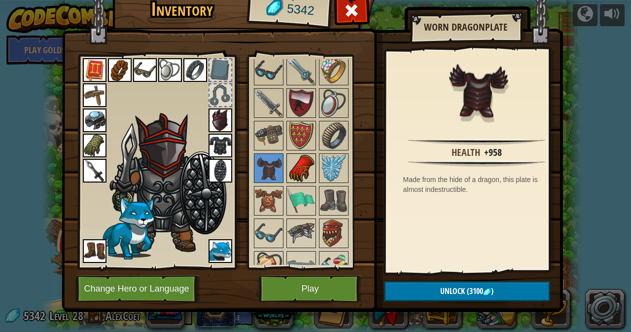
click at [299, 165] on img at bounding box center [302, 168] width 28 height 28
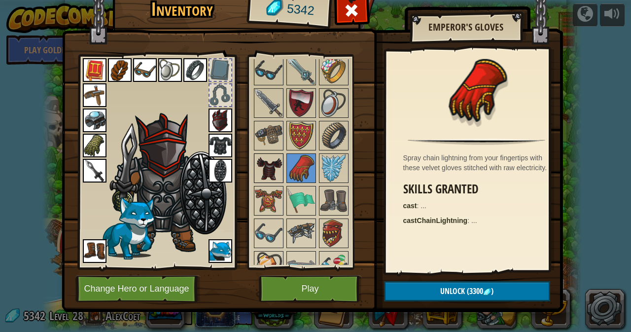
click at [266, 161] on img at bounding box center [269, 168] width 28 height 28
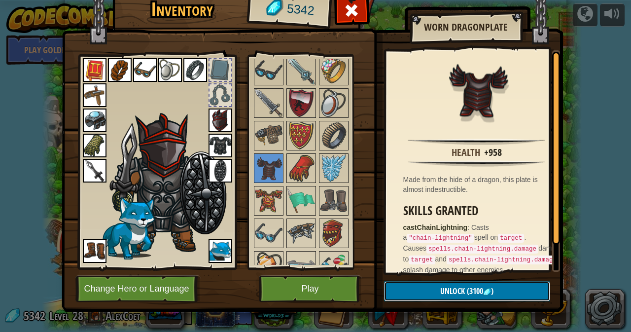
click at [402, 291] on button "Unlock (3100 )" at bounding box center [467, 291] width 166 height 20
click at [445, 288] on button "Confirm" at bounding box center [467, 291] width 166 height 20
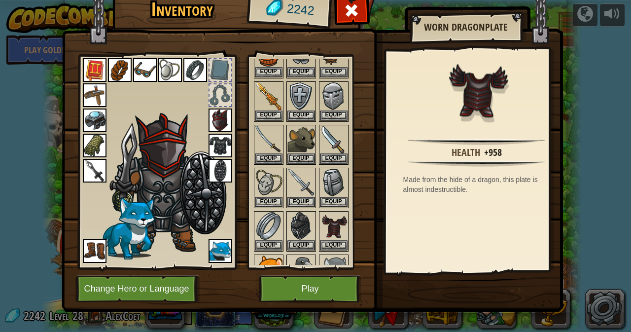
scroll to position [395, 0]
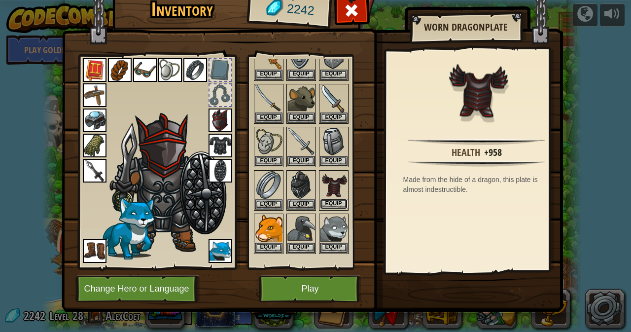
click at [334, 203] on button "Equip" at bounding box center [334, 204] width 28 height 10
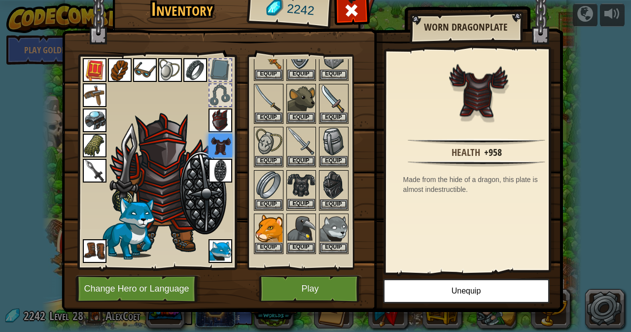
click at [292, 182] on img at bounding box center [302, 185] width 28 height 28
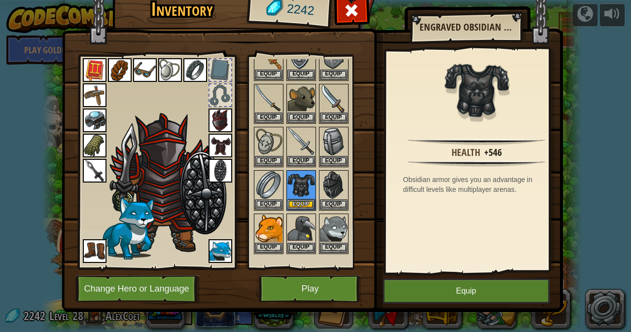
click at [215, 139] on img at bounding box center [221, 146] width 24 height 24
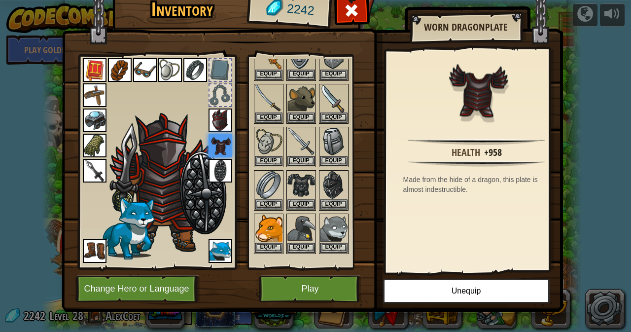
click at [212, 125] on img at bounding box center [221, 121] width 24 height 24
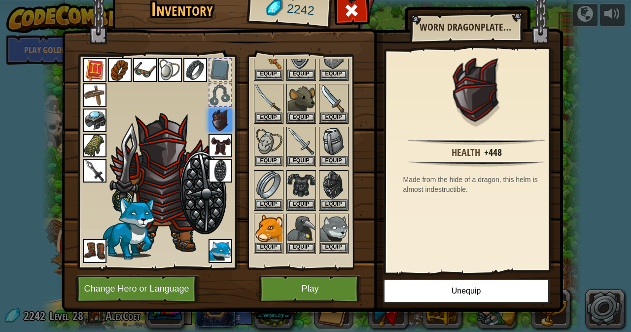
click at [90, 223] on div at bounding box center [156, 159] width 163 height 222
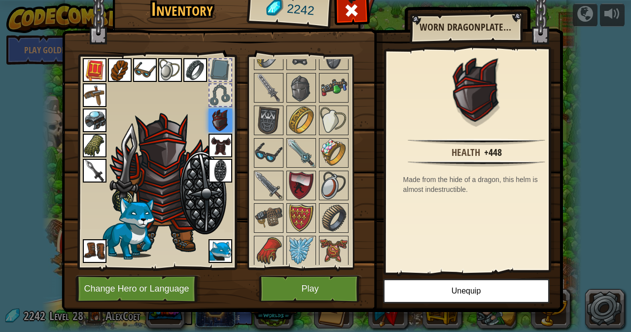
scroll to position [987, 0]
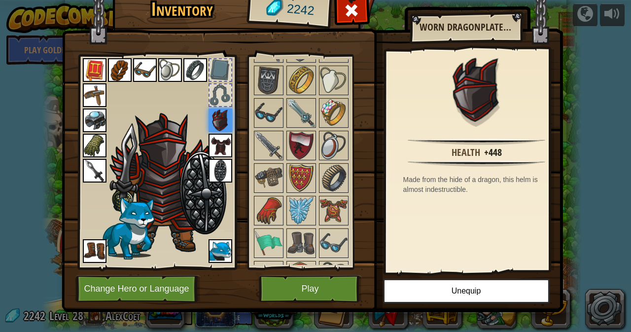
drag, startPoint x: 298, startPoint y: 146, endPoint x: 238, endPoint y: 272, distance: 139.9
drag, startPoint x: 238, startPoint y: 272, endPoint x: 110, endPoint y: 211, distance: 141.9
click at [110, 211] on img at bounding box center [127, 228] width 55 height 63
click at [267, 209] on img at bounding box center [269, 211] width 28 height 28
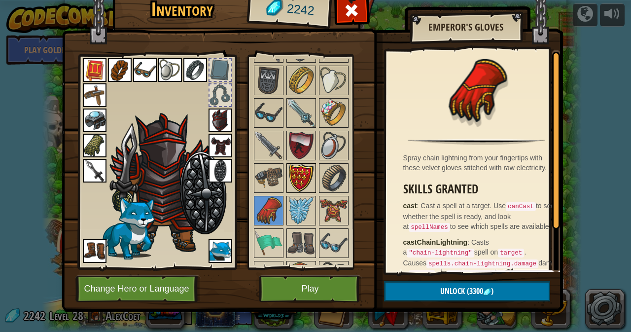
click at [292, 183] on img at bounding box center [302, 178] width 28 height 28
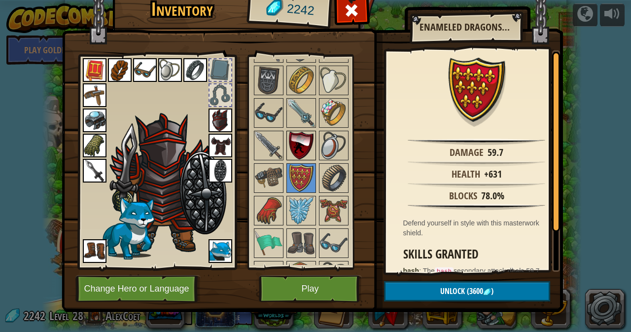
click at [305, 150] on img at bounding box center [302, 146] width 28 height 28
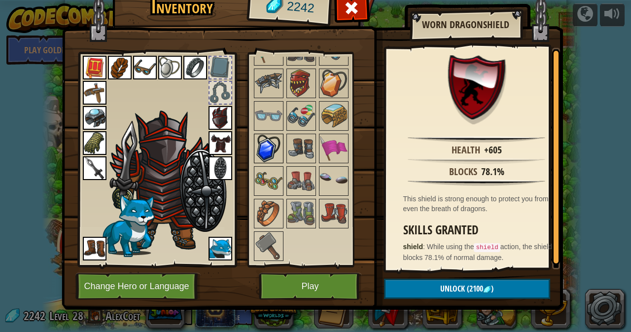
scroll to position [8, 0]
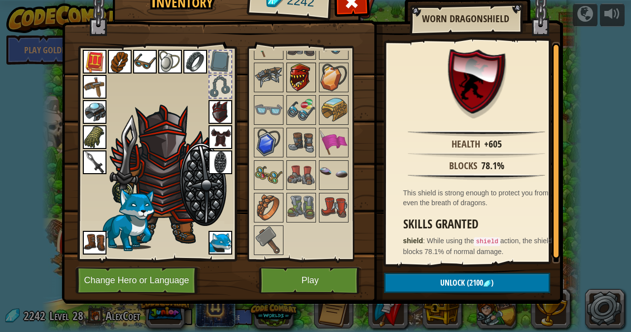
click at [302, 76] on img at bounding box center [302, 78] width 28 height 28
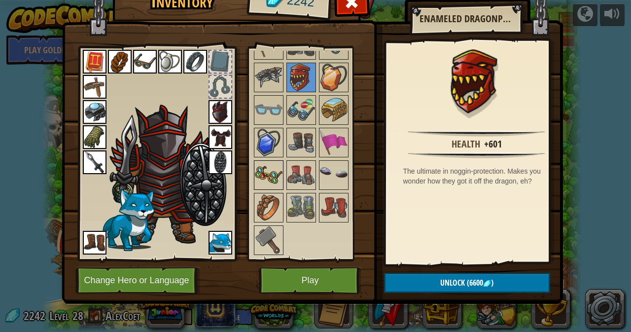
click at [259, 180] on img at bounding box center [269, 175] width 28 height 28
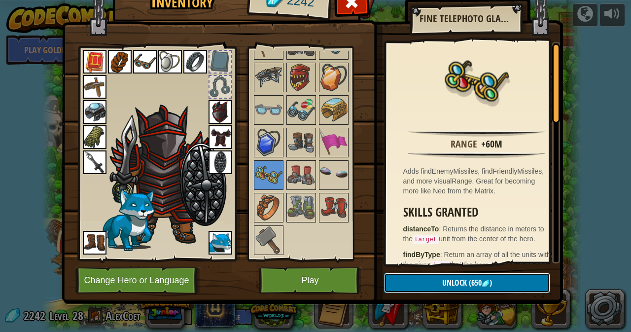
click at [429, 283] on button "Unlock (650 )" at bounding box center [467, 283] width 166 height 20
click at [409, 280] on button "Confirm" at bounding box center [467, 283] width 166 height 20
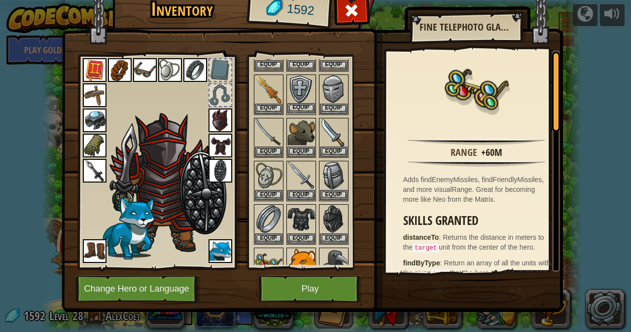
scroll to position [395, 0]
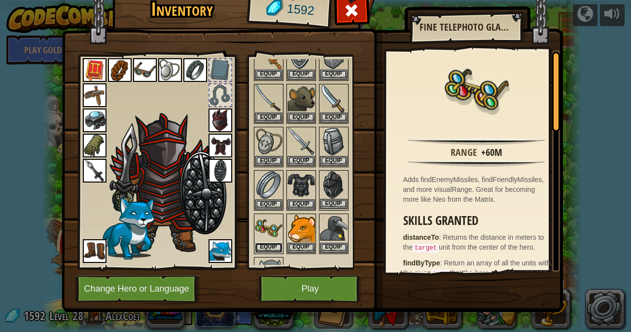
click at [264, 247] on button "Equip" at bounding box center [269, 248] width 28 height 10
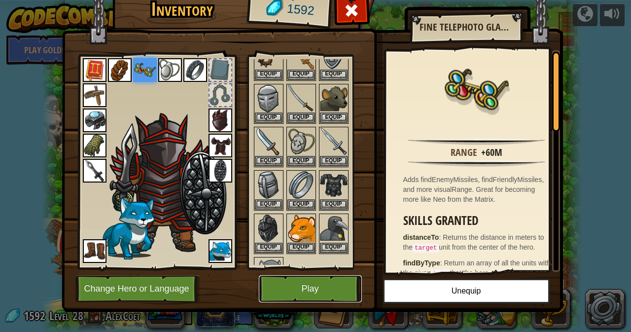
click at [297, 281] on button "Play" at bounding box center [310, 288] width 103 height 27
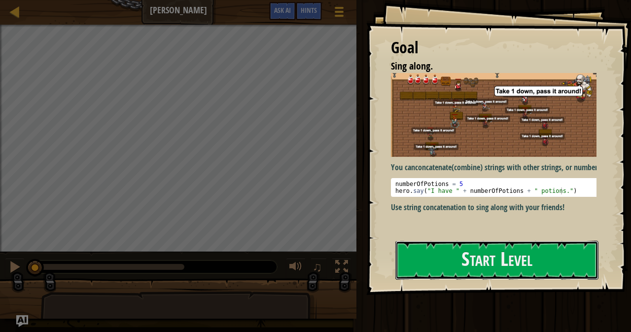
click at [405, 254] on button "Start Level" at bounding box center [497, 260] width 203 height 39
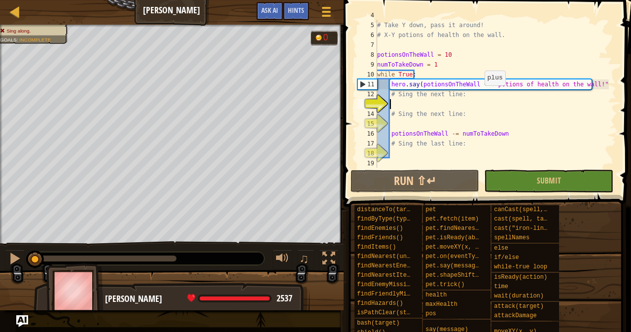
scroll to position [39, 0]
click at [35, 26] on div "Map Deja Brew Game Menu Done Hints Ask AI 1 ההההההההההההההההההההההההההההההההההה…" at bounding box center [315, 166] width 631 height 332
click at [14, 7] on div at bounding box center [15, 11] width 12 height 12
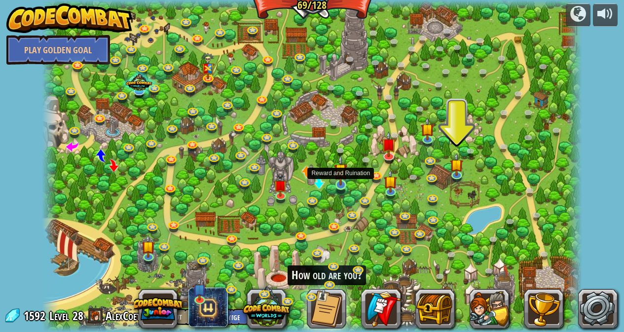
click at [342, 177] on img at bounding box center [340, 170] width 13 height 31
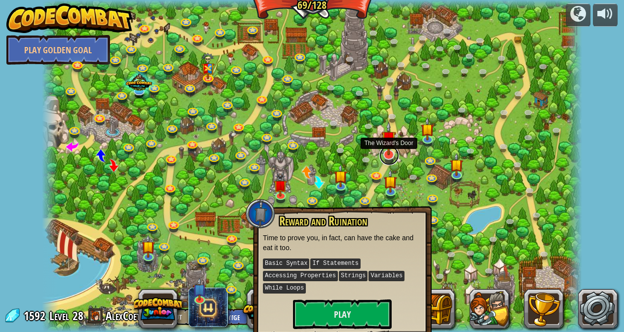
click at [392, 157] on link at bounding box center [389, 156] width 20 height 20
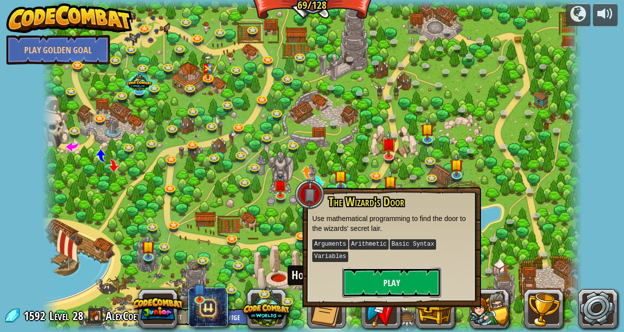
click at [356, 268] on button "Play" at bounding box center [391, 283] width 99 height 30
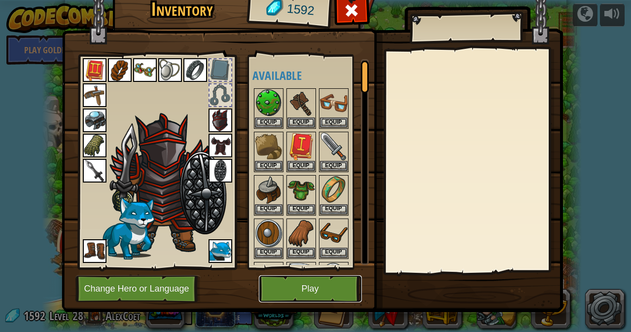
drag, startPoint x: 352, startPoint y: 263, endPoint x: 298, endPoint y: 280, distance: 56.3
click at [298, 280] on button "Play" at bounding box center [310, 288] width 103 height 27
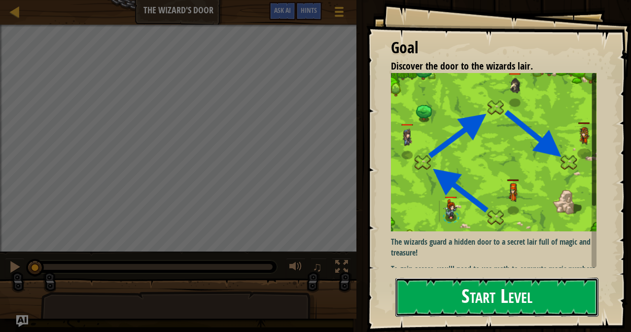
click at [497, 282] on button "Start Level" at bounding box center [497, 297] width 203 height 39
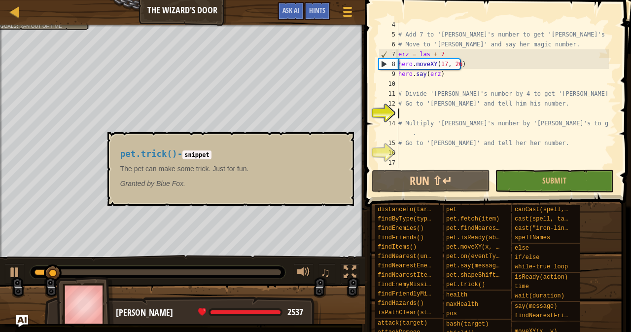
scroll to position [30, 0]
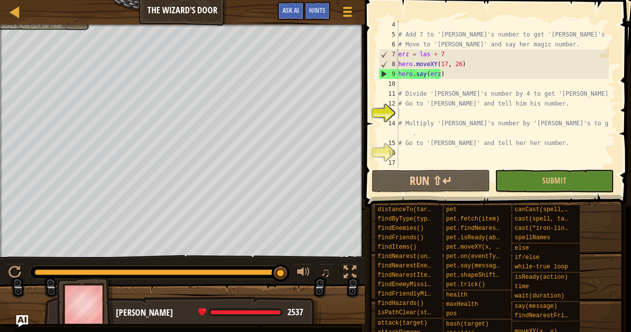
click at [12, 20] on div "Map The Wizard's Door Game Menu Done Hints Ask AI" at bounding box center [182, 12] width 365 height 25
click at [23, 10] on link "Map" at bounding box center [22, 11] width 5 height 13
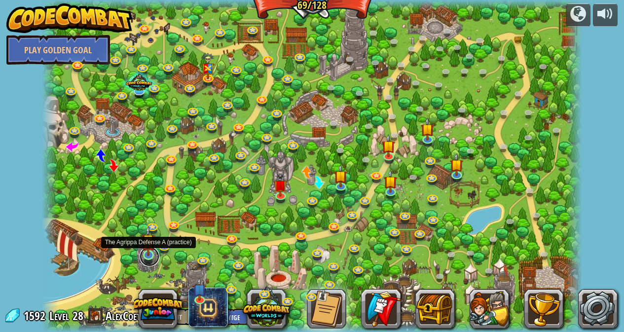
click at [141, 261] on link at bounding box center [150, 257] width 20 height 20
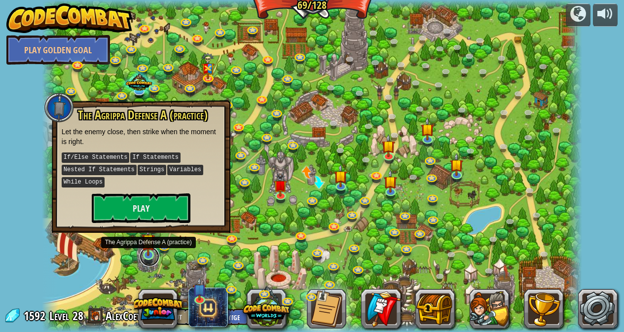
click at [147, 256] on link at bounding box center [150, 257] width 20 height 20
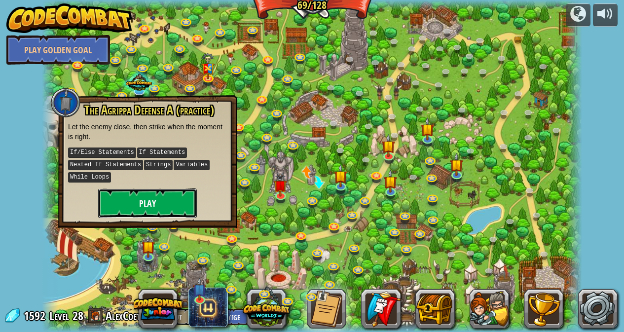
click at [150, 209] on button "Play" at bounding box center [147, 203] width 99 height 30
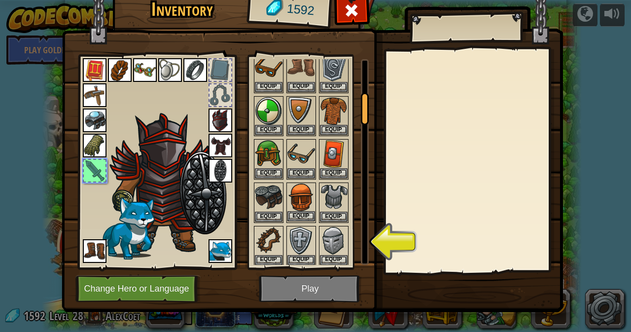
scroll to position [247, 0]
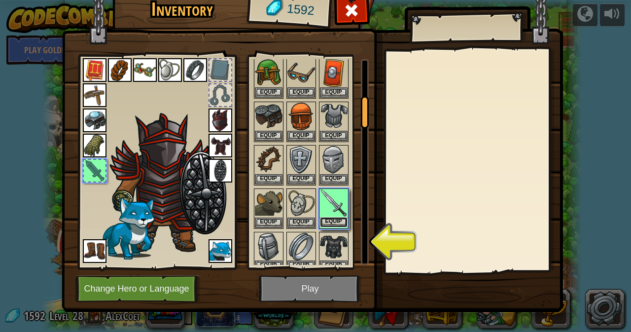
click at [324, 224] on button "Equip" at bounding box center [334, 222] width 28 height 10
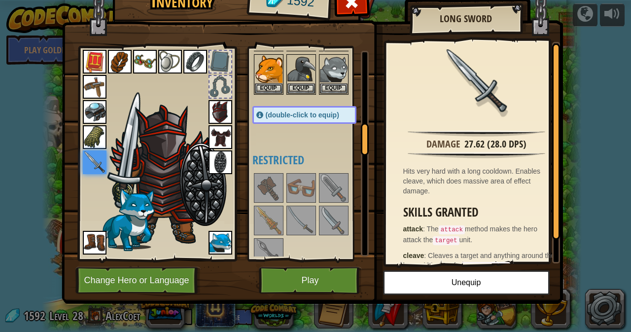
scroll to position [493, 0]
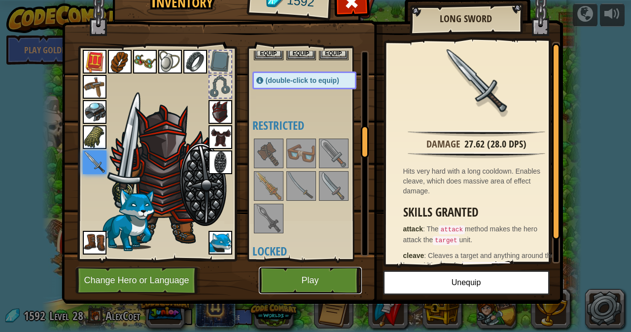
click at [296, 284] on button "Play" at bounding box center [310, 280] width 103 height 27
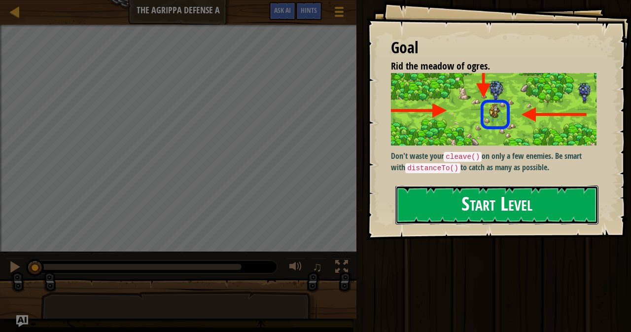
click at [426, 207] on button "Start Level" at bounding box center [497, 204] width 203 height 39
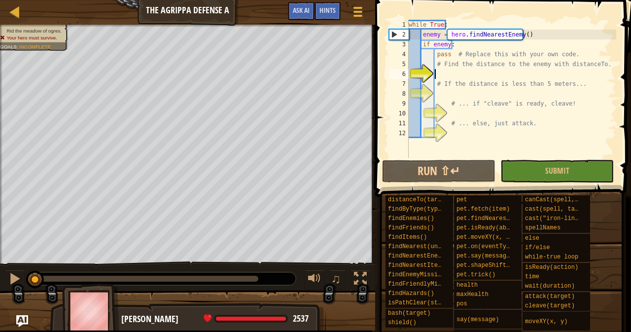
scroll to position [4, 2]
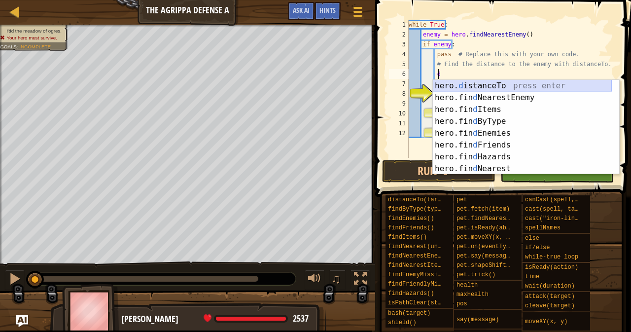
click at [446, 84] on div "hero. d istanceTo press enter hero.fin d NearestEnemy press enter hero.fin d It…" at bounding box center [522, 139] width 179 height 118
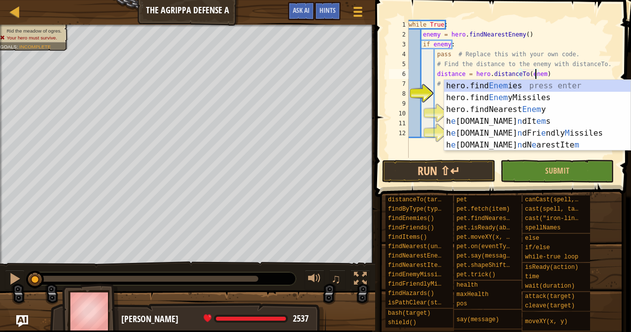
scroll to position [4, 11]
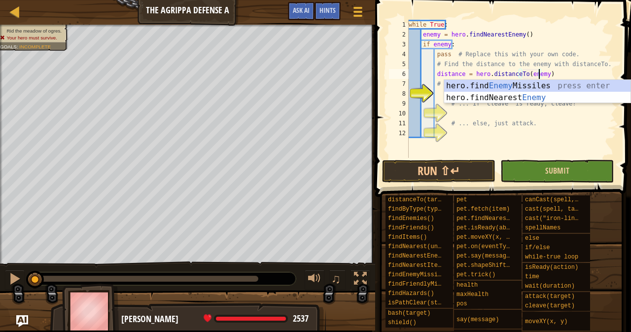
type textarea "distance = hero.distanceTo(enemy)"
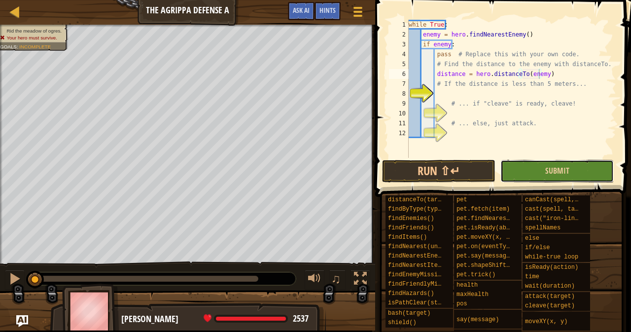
click at [533, 169] on button "Submit" at bounding box center [557, 171] width 113 height 23
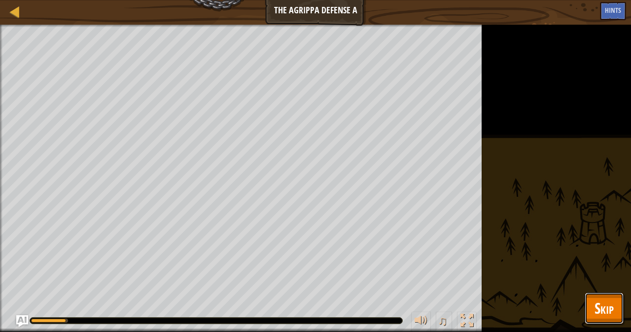
click at [602, 307] on span "Skip" at bounding box center [604, 308] width 19 height 20
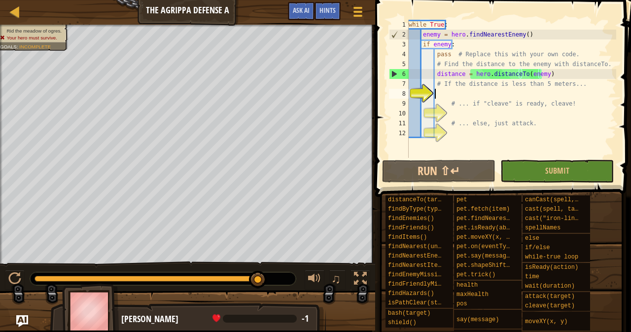
scroll to position [4, 1]
click at [441, 97] on div "while True : enemy = hero . findNearestEnemy ( ) if enemy : pass # Replace this…" at bounding box center [512, 99] width 210 height 158
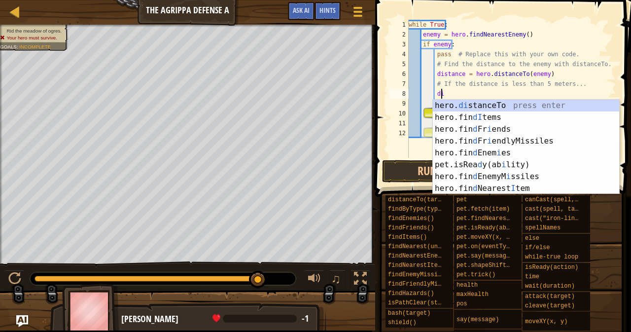
scroll to position [4, 2]
type textarea "d"
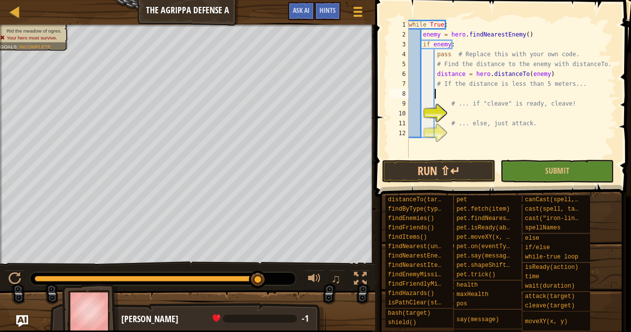
scroll to position [4, 1]
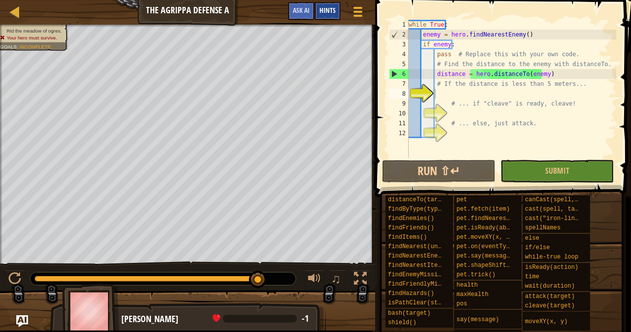
click at [336, 4] on div "Hints" at bounding box center [328, 11] width 26 height 18
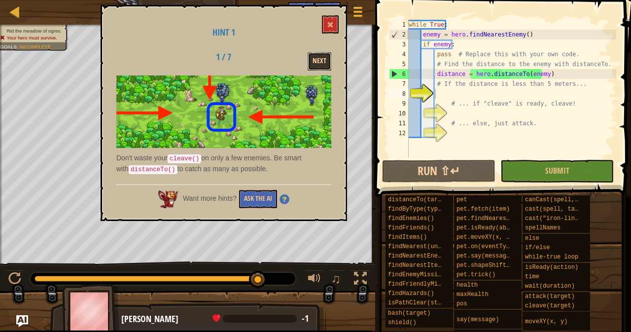
click at [326, 62] on button "Next" at bounding box center [320, 61] width 24 height 18
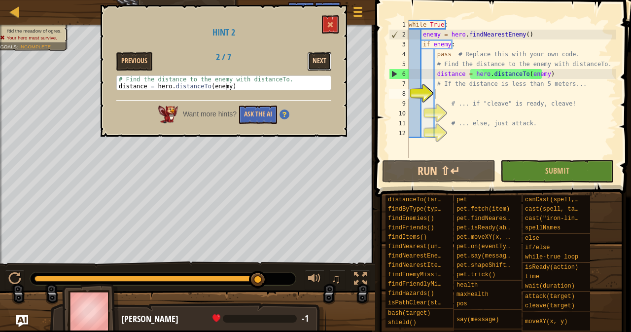
click at [317, 65] on button "Next" at bounding box center [320, 61] width 24 height 18
type textarea "if distance < 5:"
drag, startPoint x: 171, startPoint y: 86, endPoint x: 204, endPoint y: 85, distance: 33.1
click at [204, 85] on div "# If the distance is less than 5 meters... if distance < 5 :" at bounding box center [224, 90] width 214 height 28
click at [435, 92] on div "while True : enemy = hero . findNearestEnemy ( ) if enemy : pass # Replace this…" at bounding box center [512, 99] width 210 height 158
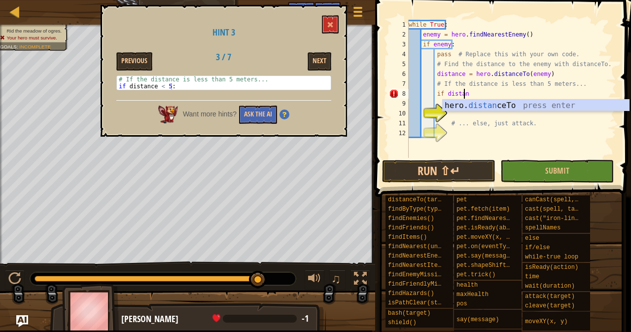
scroll to position [4, 4]
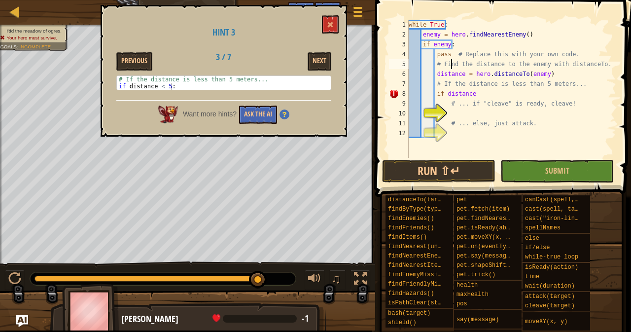
click at [453, 61] on div "while True : enemy = hero . findNearestEnemy ( ) if enemy : pass # Replace this…" at bounding box center [512, 99] width 210 height 158
click at [491, 89] on div "while True : enemy = hero . findNearestEnemy ( ) if enemy : pass # Replace this…" at bounding box center [512, 99] width 210 height 158
type textarea "if distance < 5:"
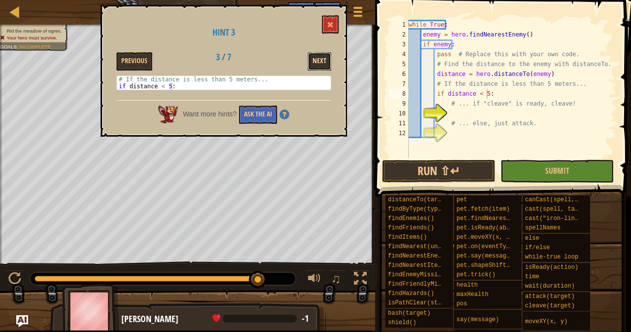
click at [317, 56] on button "Next" at bounding box center [320, 61] width 24 height 18
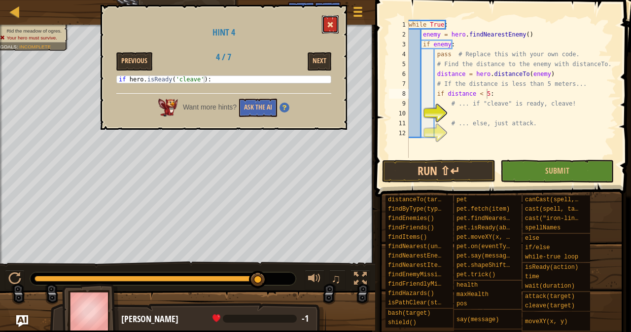
click at [331, 24] on span at bounding box center [330, 24] width 7 height 7
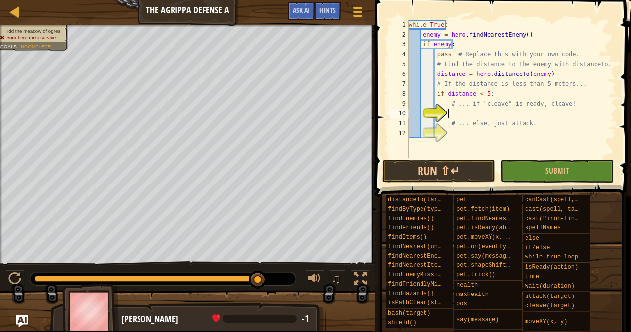
scroll to position [4, 3]
click at [462, 117] on div "while True : enemy = hero . findNearestEnemy ( ) if enemy : pass # Replace this…" at bounding box center [512, 99] width 210 height 158
click at [329, 11] on span "Hints" at bounding box center [328, 9] width 16 height 9
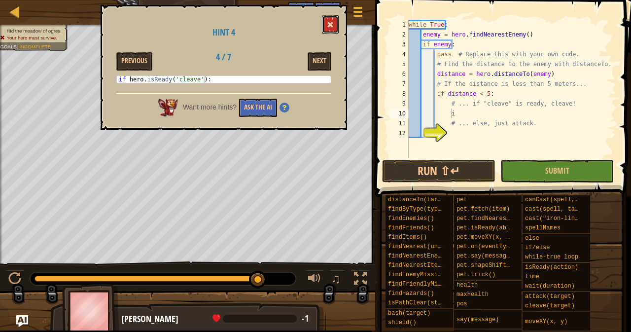
click at [335, 21] on button at bounding box center [330, 24] width 17 height 18
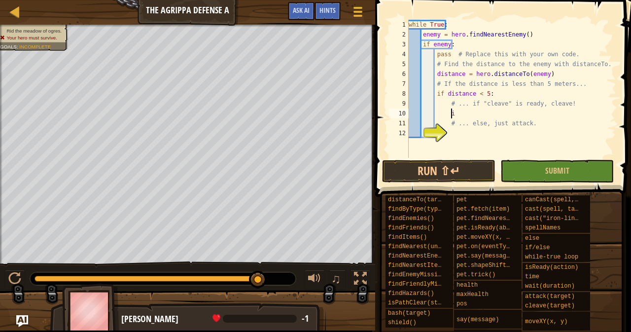
click at [469, 110] on div "while True : enemy = hero . findNearestEnemy ( ) if enemy : pass # Replace this…" at bounding box center [512, 99] width 210 height 158
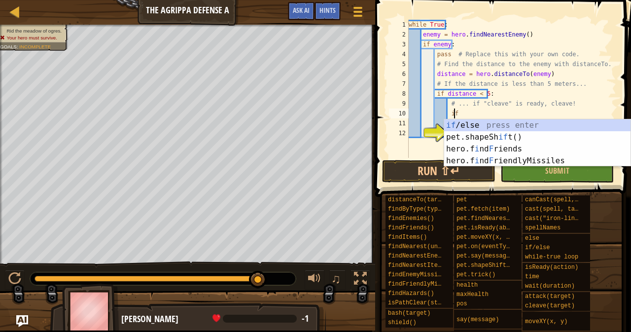
scroll to position [4, 3]
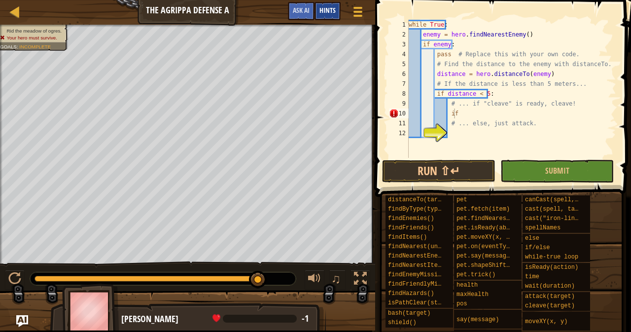
click at [325, 11] on span "Hints" at bounding box center [328, 9] width 16 height 9
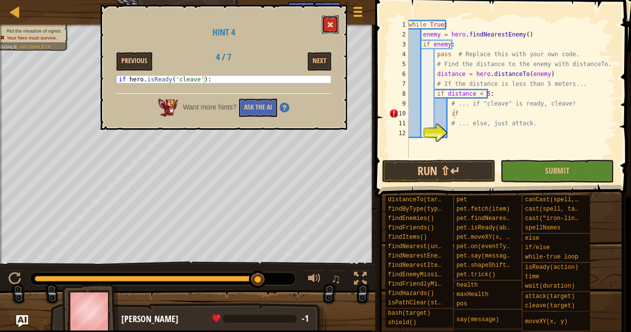
click at [329, 24] on span at bounding box center [330, 24] width 7 height 7
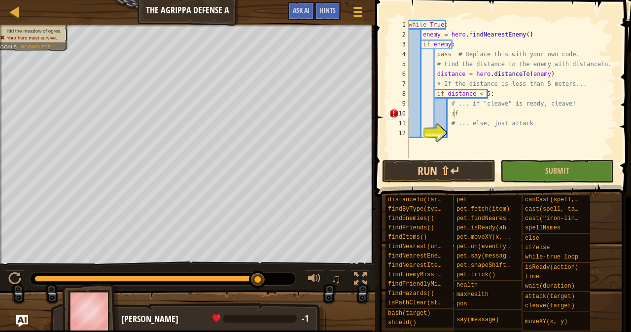
click at [467, 115] on div "while True : enemy = hero . findNearestEnemy ( ) if enemy : pass # Replace this…" at bounding box center [512, 99] width 210 height 158
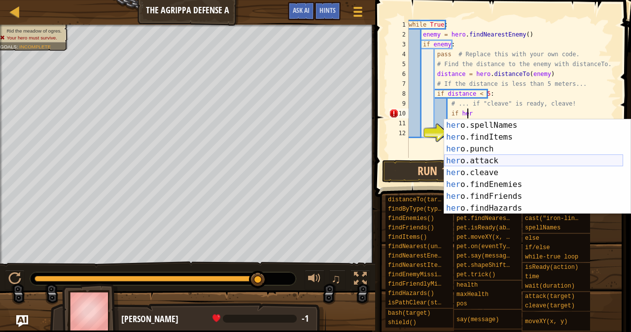
scroll to position [148, 0]
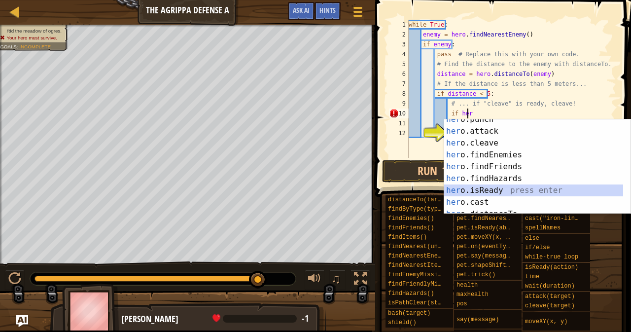
click at [479, 193] on div "her o.punch press enter her o.attack press enter her o.cleave press enter her o…" at bounding box center [533, 172] width 179 height 118
type textarea "if hero.isReady("cleave")"
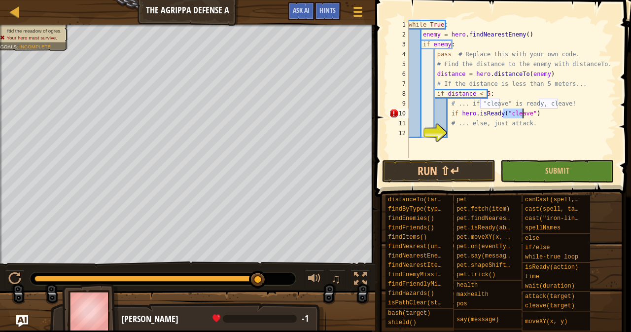
click at [450, 135] on div "while True : enemy = hero . findNearestEnemy ( ) if enemy : pass # Replace this…" at bounding box center [512, 99] width 210 height 158
type textarea "e"
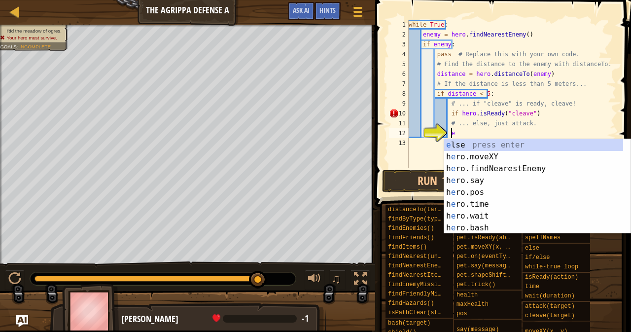
scroll to position [0, 0]
click at [458, 146] on div "e lse press enter h e ro.moveXY press enter h e ro.findNearestEnemy press enter…" at bounding box center [533, 198] width 179 height 118
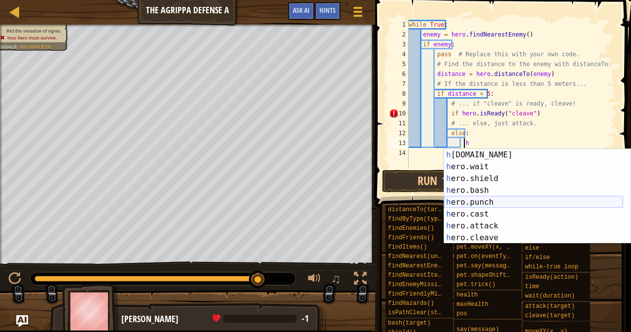
scroll to position [59, 0]
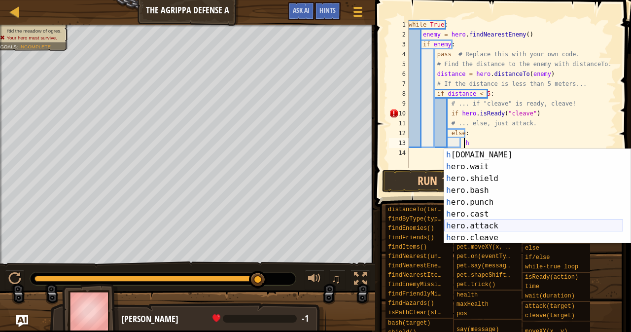
click at [461, 229] on div "h ero.health press enter h ero.wait press enter h ero.shield press enter h ero.…" at bounding box center [533, 208] width 179 height 118
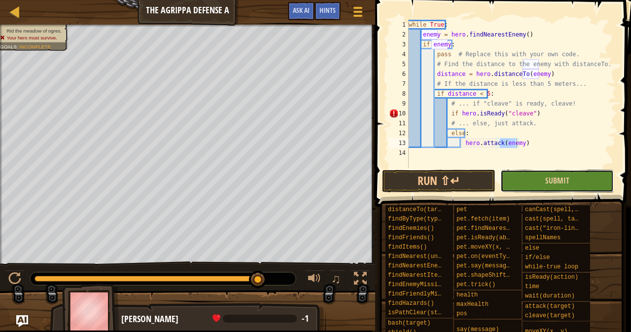
click at [517, 190] on button "Submit" at bounding box center [557, 181] width 113 height 23
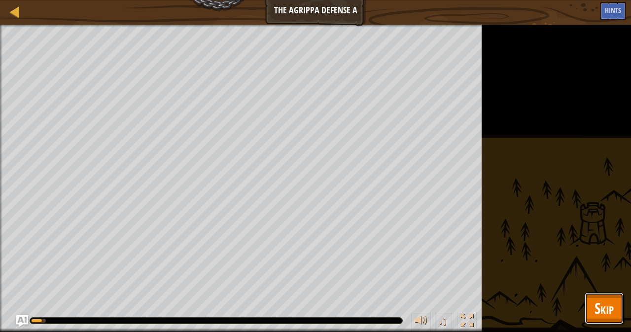
click at [610, 313] on span "Skip" at bounding box center [604, 308] width 19 height 20
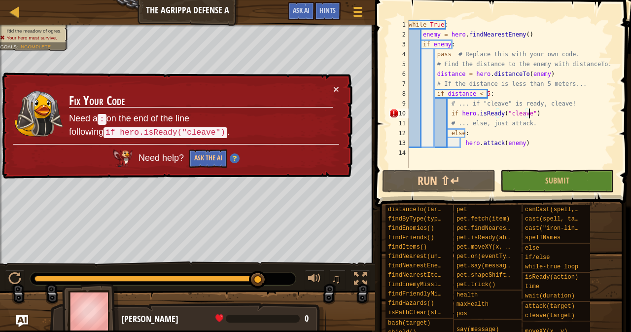
click at [535, 115] on div "while True : enemy = hero . findNearestEnemy ( ) if enemy : pass # Replace this…" at bounding box center [512, 104] width 210 height 168
type textarea "if hero.isReady("cleave"):"
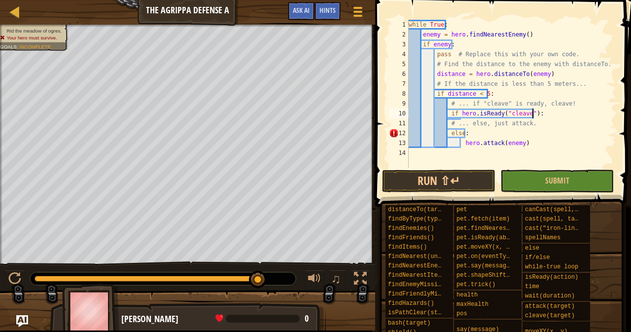
click at [540, 116] on div "while True : enemy = hero . findNearestEnemy ( ) if enemy : pass # Replace this…" at bounding box center [512, 104] width 210 height 168
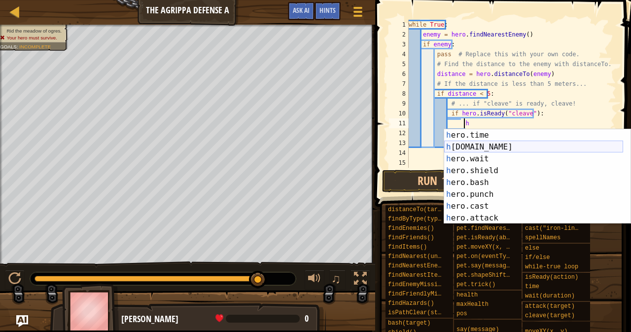
scroll to position [89, 0]
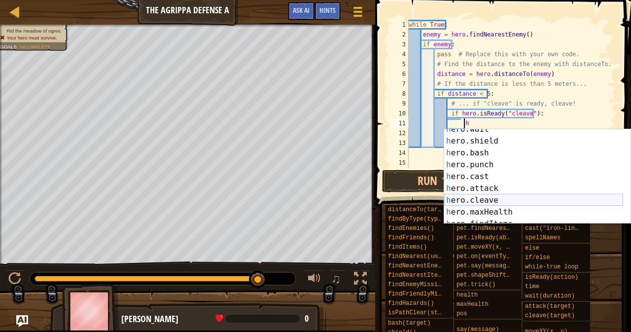
click at [468, 202] on div "h ero.wait press enter h ero.shield press enter h ero.bash press enter h ero.pu…" at bounding box center [533, 182] width 179 height 118
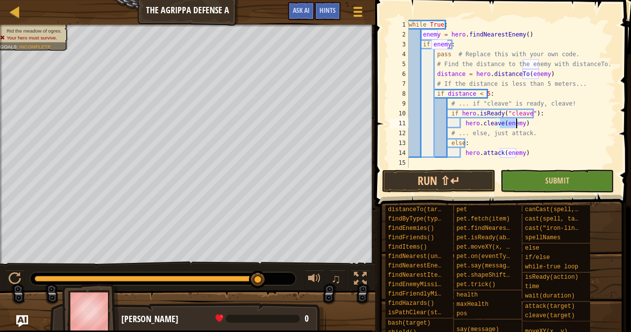
type textarea "hero.cleave(enemy)"
click at [553, 172] on button "Submit" at bounding box center [557, 181] width 113 height 23
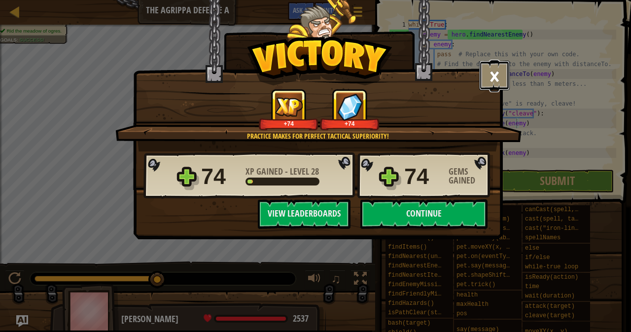
click at [487, 67] on button "×" at bounding box center [494, 76] width 31 height 30
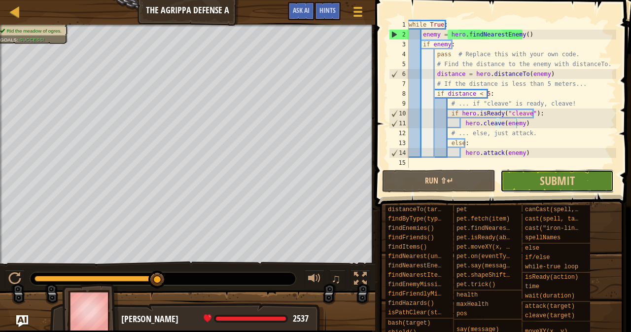
click at [534, 183] on button "Submit" at bounding box center [557, 181] width 113 height 23
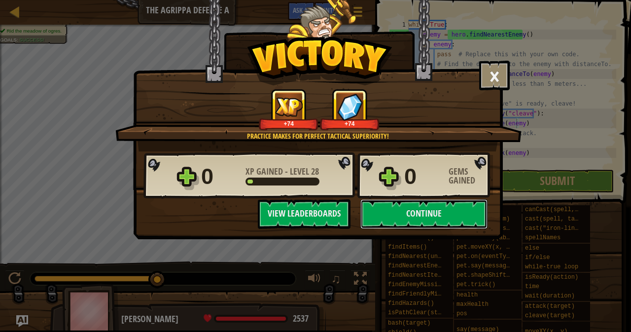
click at [376, 219] on button "Continue" at bounding box center [424, 214] width 127 height 30
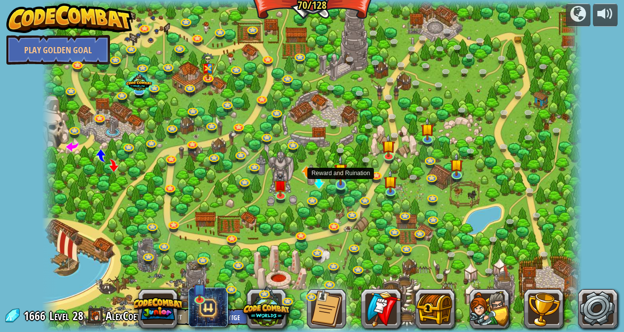
click at [340, 184] on img at bounding box center [340, 170] width 13 height 31
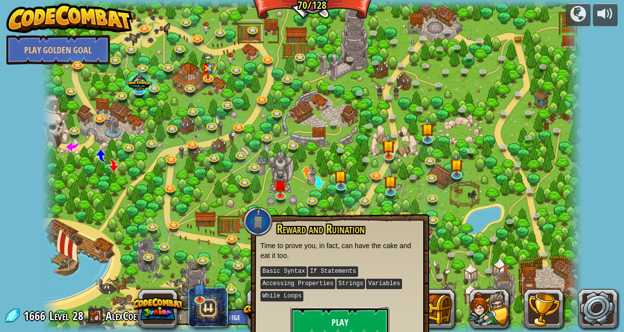
click at [348, 323] on button "Play" at bounding box center [340, 322] width 99 height 30
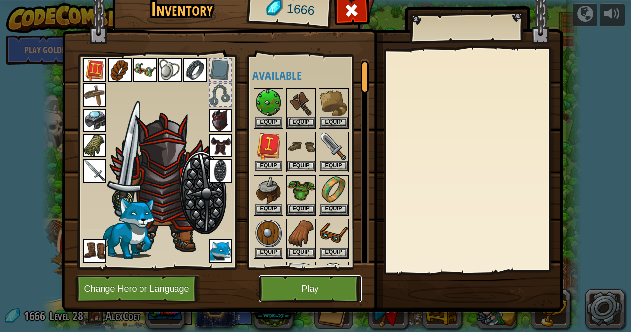
click at [302, 292] on button "Play" at bounding box center [310, 288] width 103 height 27
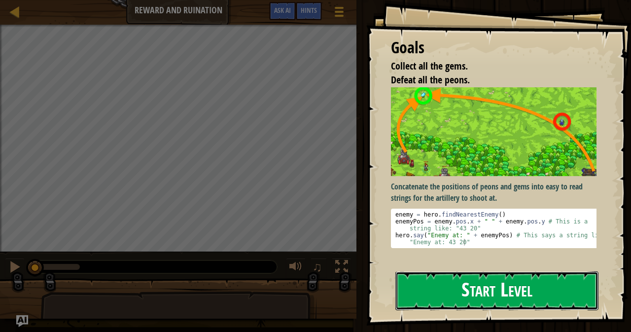
click at [458, 299] on button "Start Level" at bounding box center [497, 290] width 203 height 39
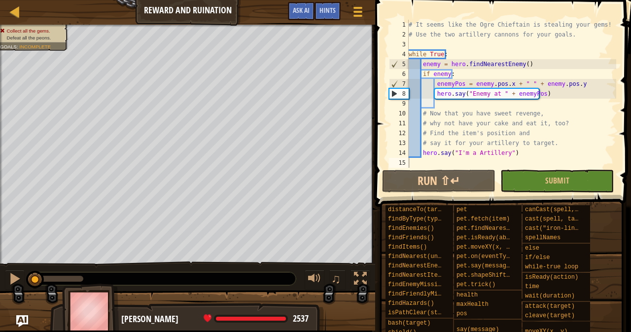
drag, startPoint x: 338, startPoint y: 6, endPoint x: 336, endPoint y: 0, distance: 6.2
click at [336, 0] on div "Map Reward and Ruination Game Menu Done Hints Ask AI" at bounding box center [187, 12] width 375 height 25
click at [339, 4] on div "Hints" at bounding box center [328, 11] width 26 height 18
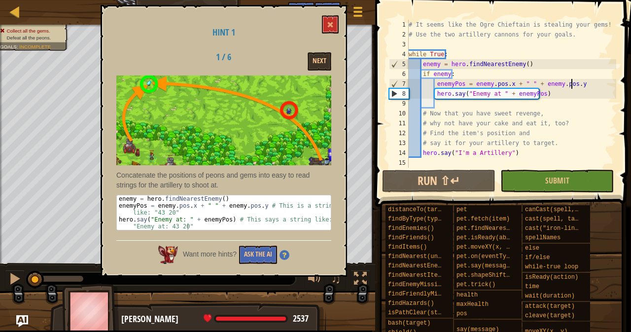
click at [581, 83] on div "# It seems like the Ogre Chieftain is stealing your gems! # Use the two artille…" at bounding box center [512, 104] width 210 height 168
type textarea "enemyPos = enemy.pos.x + " " + enemy.pos.y"
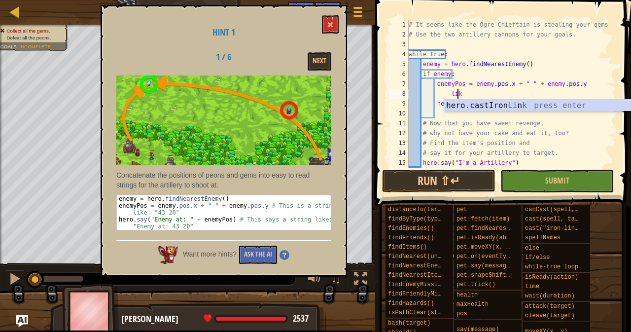
scroll to position [4, 4]
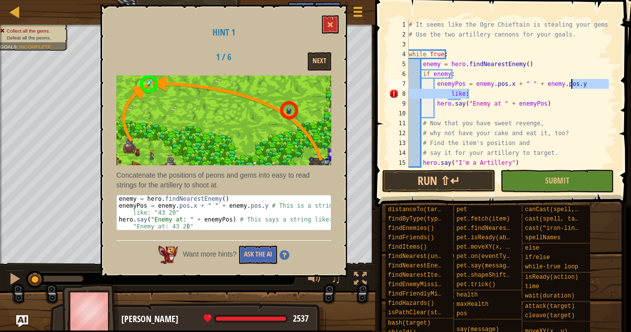
click at [581, 84] on div "# It seems like the Ogre Chieftain is stealing your gems! # Use the two artille…" at bounding box center [508, 104] width 202 height 168
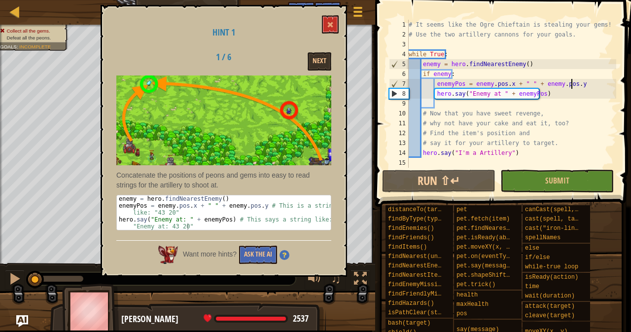
scroll to position [4, 3]
type textarea "hero.say("Enemy at " + enemyPos)"
click at [329, 26] on span at bounding box center [330, 24] width 7 height 7
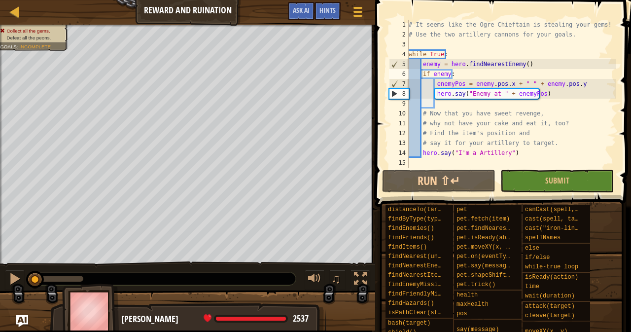
type textarea "enemyPos = enemy.pos.x + " " + enemy.pos.y"
click at [570, 84] on div "# It seems like the Ogre Chieftain is stealing your gems! # Use the two artille…" at bounding box center [512, 104] width 210 height 168
click at [572, 87] on div "# It seems like the Ogre Chieftain is stealing your gems! # Use the two artille…" at bounding box center [512, 104] width 210 height 168
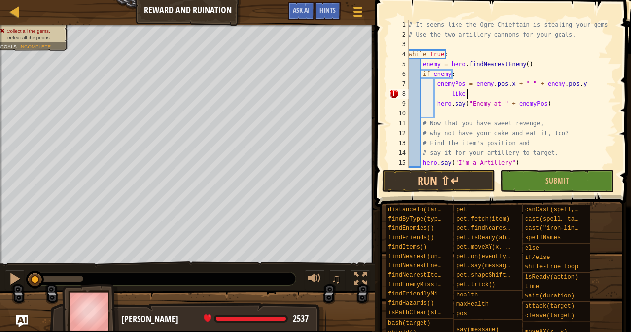
scroll to position [4, 4]
click at [335, 8] on span "Hints" at bounding box center [328, 9] width 16 height 9
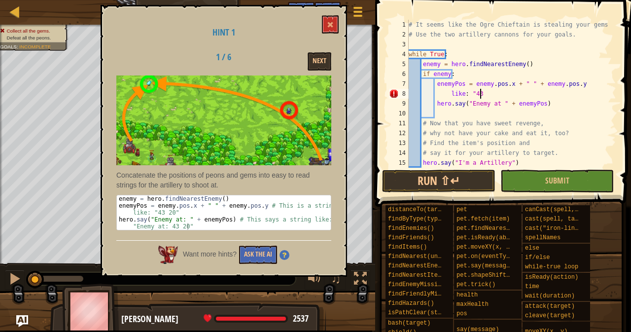
scroll to position [4, 6]
type textarea "like: "43 20""
click at [443, 111] on div "# It seems like the Ogre Chieftain is stealing your gems! # Use the two artille…" at bounding box center [508, 104] width 202 height 168
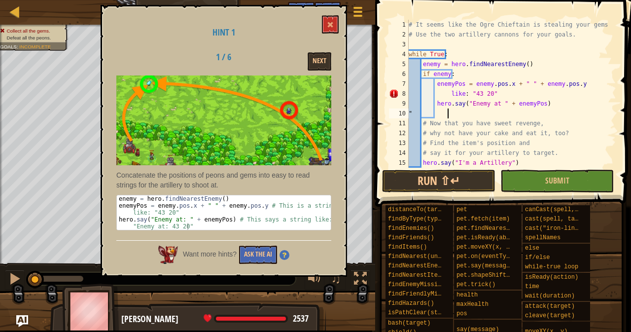
click at [450, 112] on div "# It seems like the Ogre Chieftain is stealing your gems! # Use the two artille…" at bounding box center [508, 104] width 202 height 168
click at [443, 114] on div "# It seems like the Ogre Chieftain is stealing your gems! # Use the two artille…" at bounding box center [508, 104] width 202 height 168
click at [441, 113] on div "# It seems like the Ogre Chieftain is stealing your gems! # Use the two artille…" at bounding box center [508, 94] width 202 height 148
click at [442, 112] on div "# It seems like the Ogre Chieftain is stealing your gems! # Use the two artille…" at bounding box center [508, 104] width 202 height 168
click at [443, 115] on div "# It seems like the Ogre Chieftain is stealing your gems! # Use the two artille…" at bounding box center [508, 104] width 202 height 168
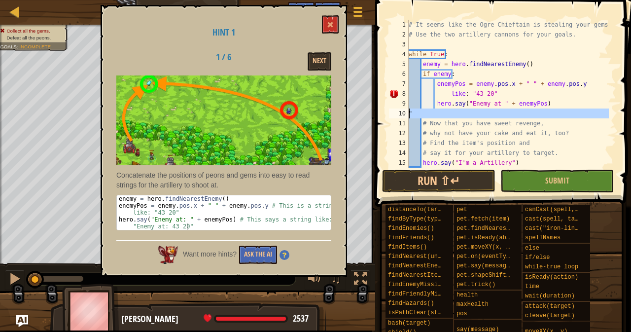
click at [389, 111] on div "10" at bounding box center [399, 114] width 20 height 10
click at [451, 115] on div "# It seems like the Ogre Chieftain is stealing your gems! # Use the two artille…" at bounding box center [508, 104] width 202 height 168
click at [448, 91] on div "# It seems like the Ogre Chieftain is stealing your gems! # Use the two artille…" at bounding box center [508, 104] width 202 height 168
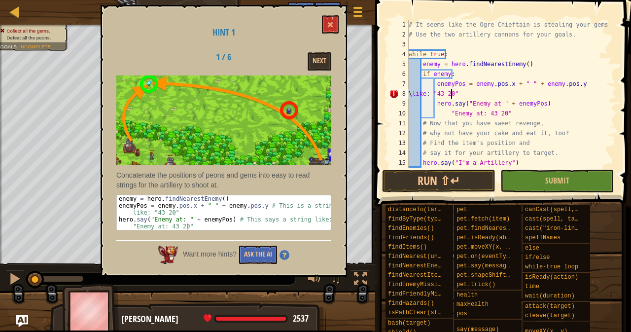
scroll to position [4, 4]
drag, startPoint x: 567, startPoint y: 184, endPoint x: 567, endPoint y: 174, distance: 10.4
click at [567, 178] on span "Submit" at bounding box center [558, 180] width 24 height 11
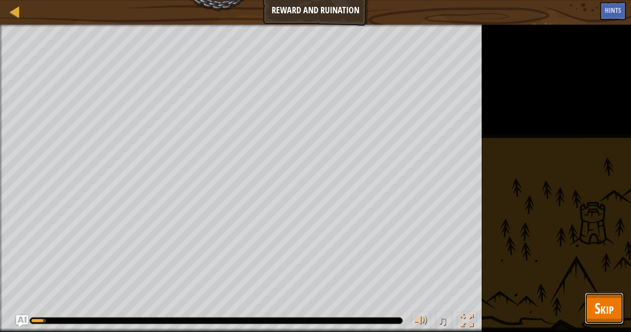
drag, startPoint x: 591, startPoint y: 307, endPoint x: 593, endPoint y: 300, distance: 6.6
click at [592, 305] on button "Skip" at bounding box center [604, 308] width 39 height 32
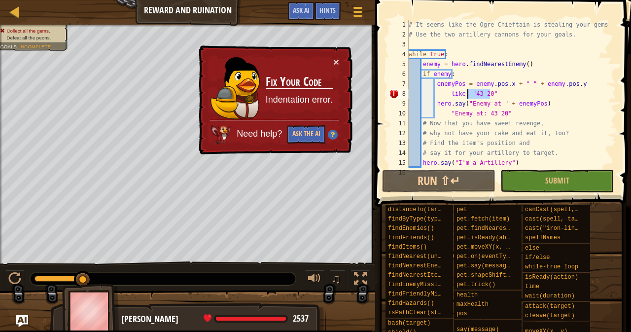
drag, startPoint x: 491, startPoint y: 94, endPoint x: 468, endPoint y: 96, distance: 22.8
click at [468, 96] on div "# It seems like the Ogre Chieftain is stealing your gems! # Use the two artille…" at bounding box center [508, 104] width 202 height 168
drag, startPoint x: 464, startPoint y: 91, endPoint x: 447, endPoint y: 95, distance: 17.1
click at [447, 95] on div "# It seems like the Ogre Chieftain is stealing your gems! # Use the two artille…" at bounding box center [508, 104] width 202 height 168
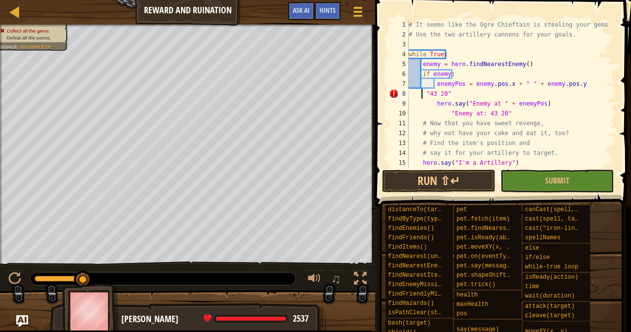
scroll to position [4, 1]
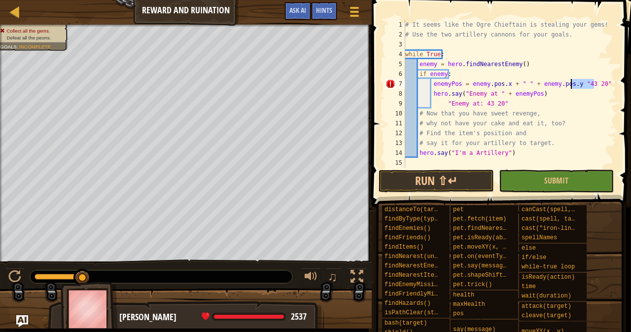
drag, startPoint x: 596, startPoint y: 86, endPoint x: 573, endPoint y: 82, distance: 23.4
click at [573, 82] on div "# It seems like the Ogre Chieftain is stealing your gems! # Use the two artille…" at bounding box center [509, 104] width 213 height 168
type textarea "enemyPos = enemy.pos.x + " " + enemy.pos.y"
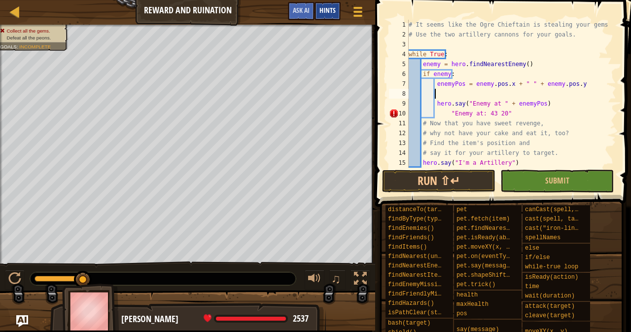
click at [325, 4] on div "Hints" at bounding box center [328, 11] width 26 height 18
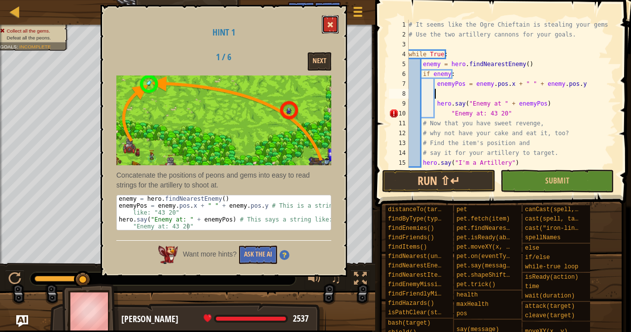
click at [328, 31] on button at bounding box center [330, 24] width 17 height 18
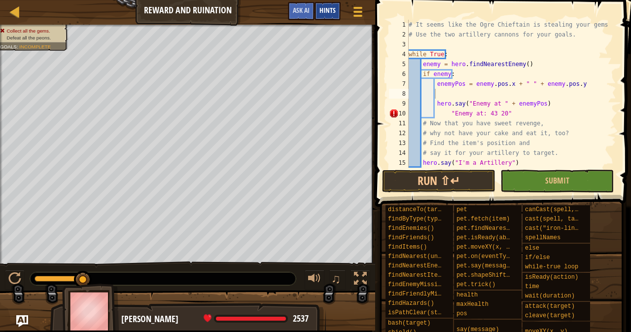
click at [331, 9] on span "Hints" at bounding box center [328, 9] width 16 height 9
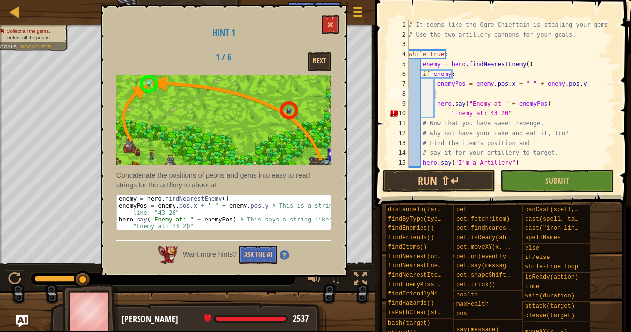
click at [331, 11] on div "Hint 1 1 / 6 Next Concatenate the positions of peons and gems into easy to read…" at bounding box center [224, 141] width 247 height 272
click at [331, 21] on button at bounding box center [330, 24] width 17 height 18
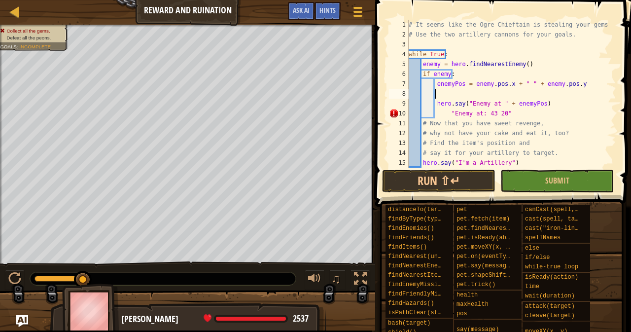
click at [457, 89] on div "# It seems like the Ogre Chieftain is stealing your gems! # Use the two artille…" at bounding box center [508, 104] width 202 height 168
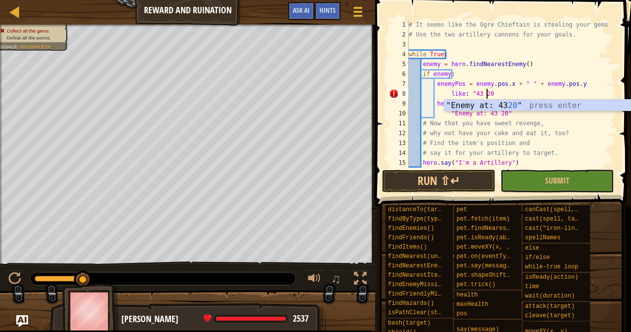
scroll to position [4, 6]
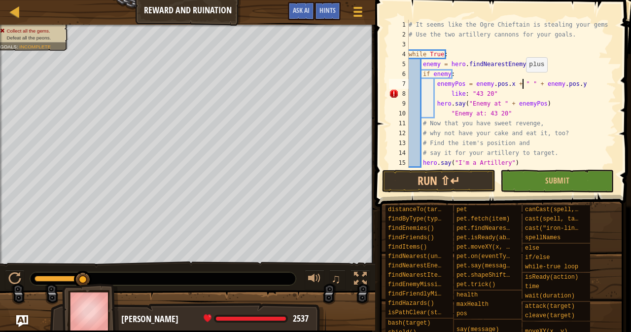
click at [521, 82] on div "# It seems like the Ogre Chieftain is stealing your gems! # Use the two artille…" at bounding box center [508, 104] width 202 height 168
click at [519, 82] on div "# It seems like the Ogre Chieftain is stealing your gems! # Use the two artille…" at bounding box center [508, 104] width 202 height 168
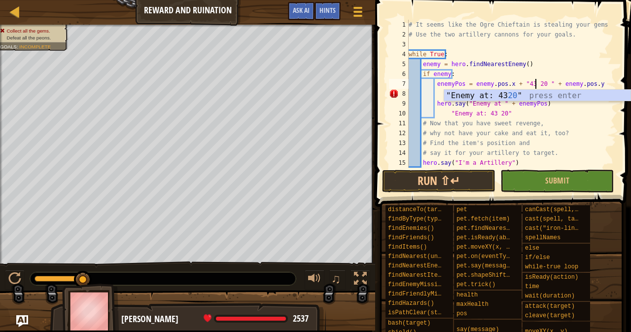
scroll to position [4, 11]
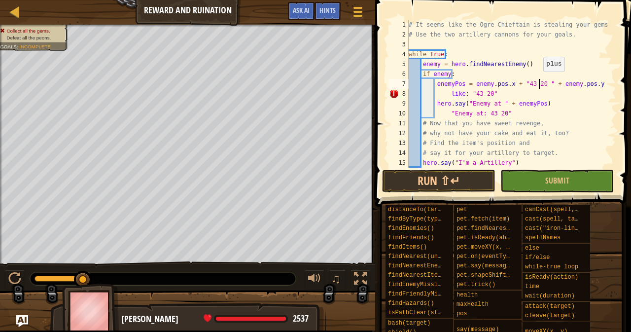
click at [539, 81] on div "# It seems like the Ogre Chieftain is stealing your gems! # Use the two artille…" at bounding box center [508, 104] width 202 height 168
click at [526, 158] on div "# It seems like the Ogre Chieftain is stealing your gems! # Use the two artille…" at bounding box center [508, 104] width 202 height 168
drag, startPoint x: 490, startPoint y: 94, endPoint x: 448, endPoint y: 93, distance: 42.4
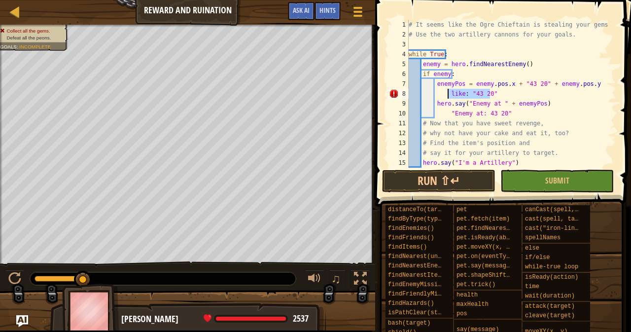
click at [448, 93] on div "# It seems like the Ogre Chieftain is stealing your gems! # Use the two artille…" at bounding box center [508, 104] width 202 height 168
type textarea "like: "43 20""
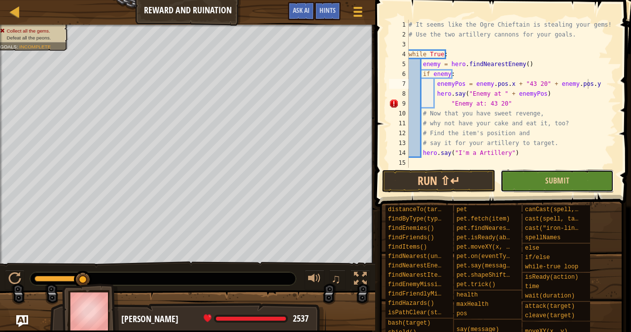
click at [561, 173] on button "Submit" at bounding box center [557, 181] width 113 height 23
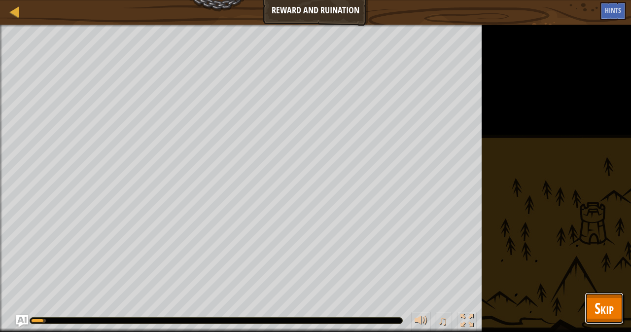
click at [596, 298] on span "Skip" at bounding box center [604, 308] width 19 height 20
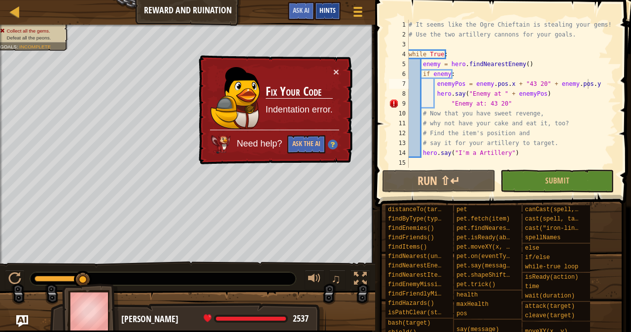
click at [325, 14] on div "Hints" at bounding box center [328, 11] width 26 height 18
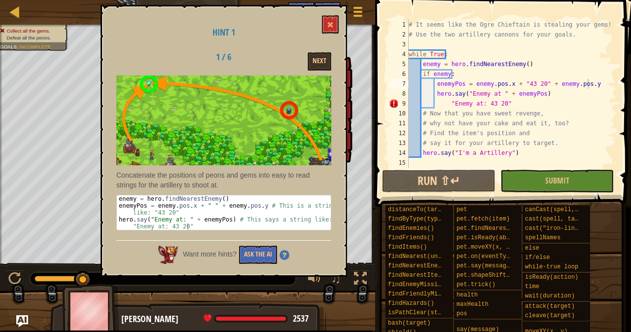
click at [342, 22] on div "Hint 1 1 / 6 Next Concatenate the positions of peons and gems into easy to read…" at bounding box center [224, 141] width 247 height 272
click at [326, 23] on button at bounding box center [330, 24] width 17 height 18
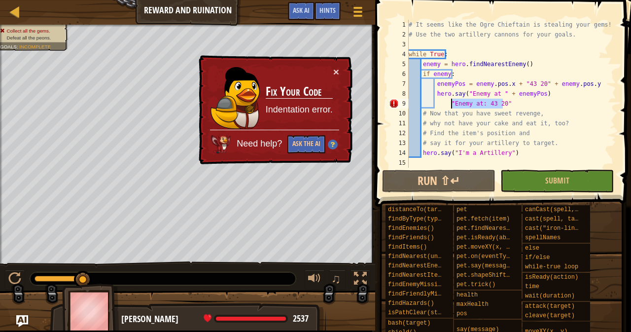
drag, startPoint x: 508, startPoint y: 103, endPoint x: 452, endPoint y: 101, distance: 55.8
click at [452, 101] on div "# It seems like the Ogre Chieftain is stealing your gems! # Use the two artille…" at bounding box center [512, 104] width 210 height 168
type textarea """
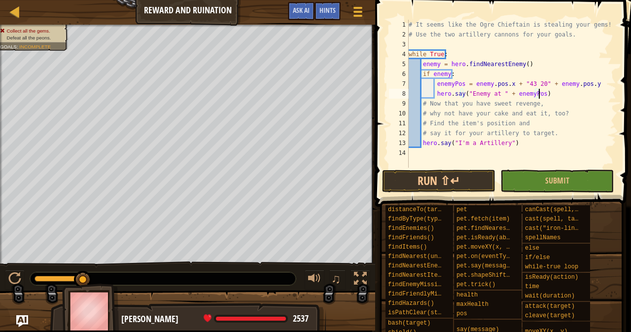
click at [496, 95] on div "# It seems like the Ogre Chieftain is stealing your gems! # Use the two artille…" at bounding box center [512, 104] width 210 height 168
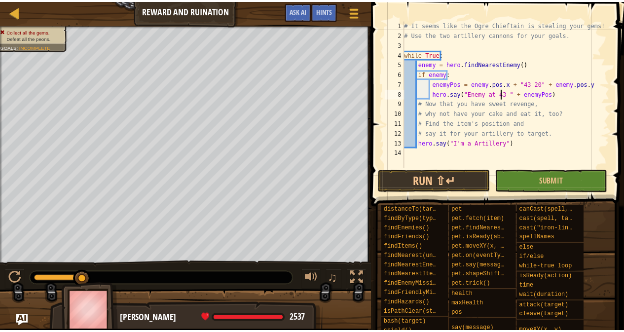
scroll to position [4, 9]
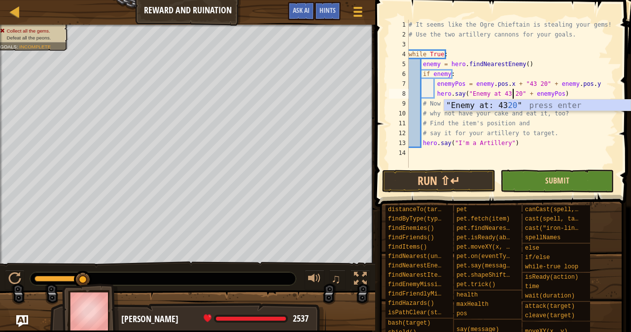
type textarea "hero.say("Enemy at 43 20" + enemyPos)"
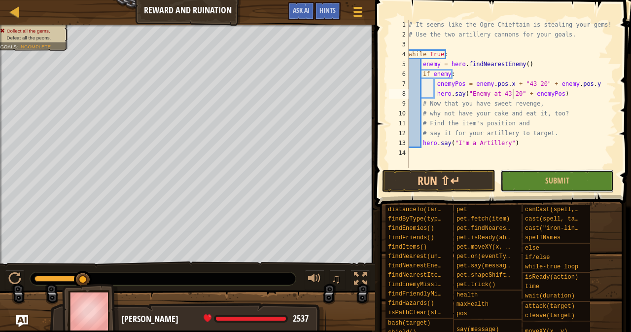
click at [548, 179] on span "Submit" at bounding box center [558, 180] width 24 height 11
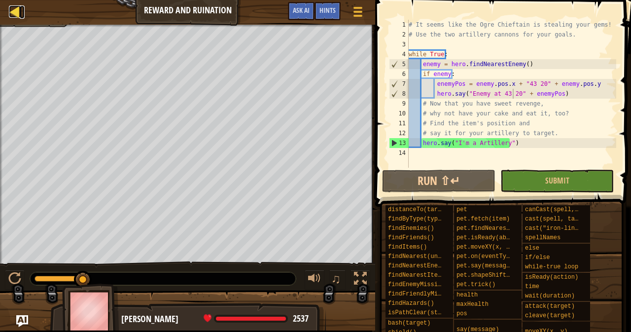
click at [21, 16] on div at bounding box center [15, 11] width 12 height 12
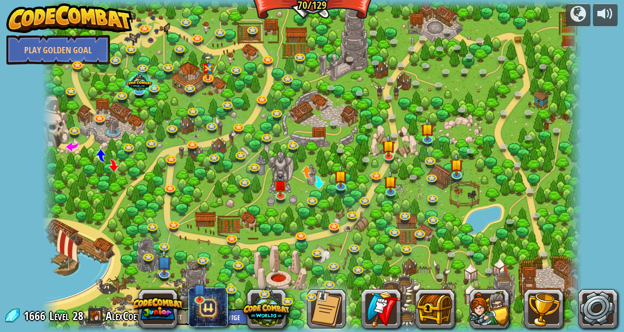
click at [279, 276] on div at bounding box center [312, 166] width 540 height 332
click at [118, 320] on link "AlexCoet" at bounding box center [124, 316] width 37 height 16
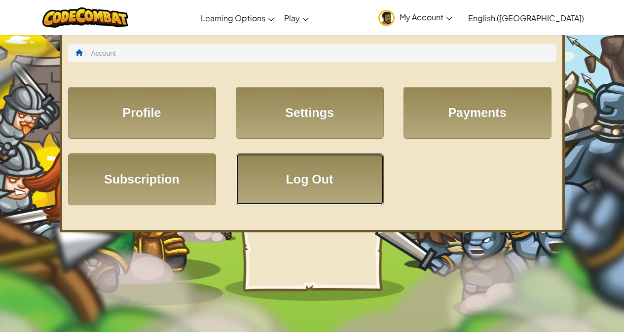
click at [333, 185] on link "Log Out" at bounding box center [310, 179] width 148 height 52
